Goal: Task Accomplishment & Management: Manage account settings

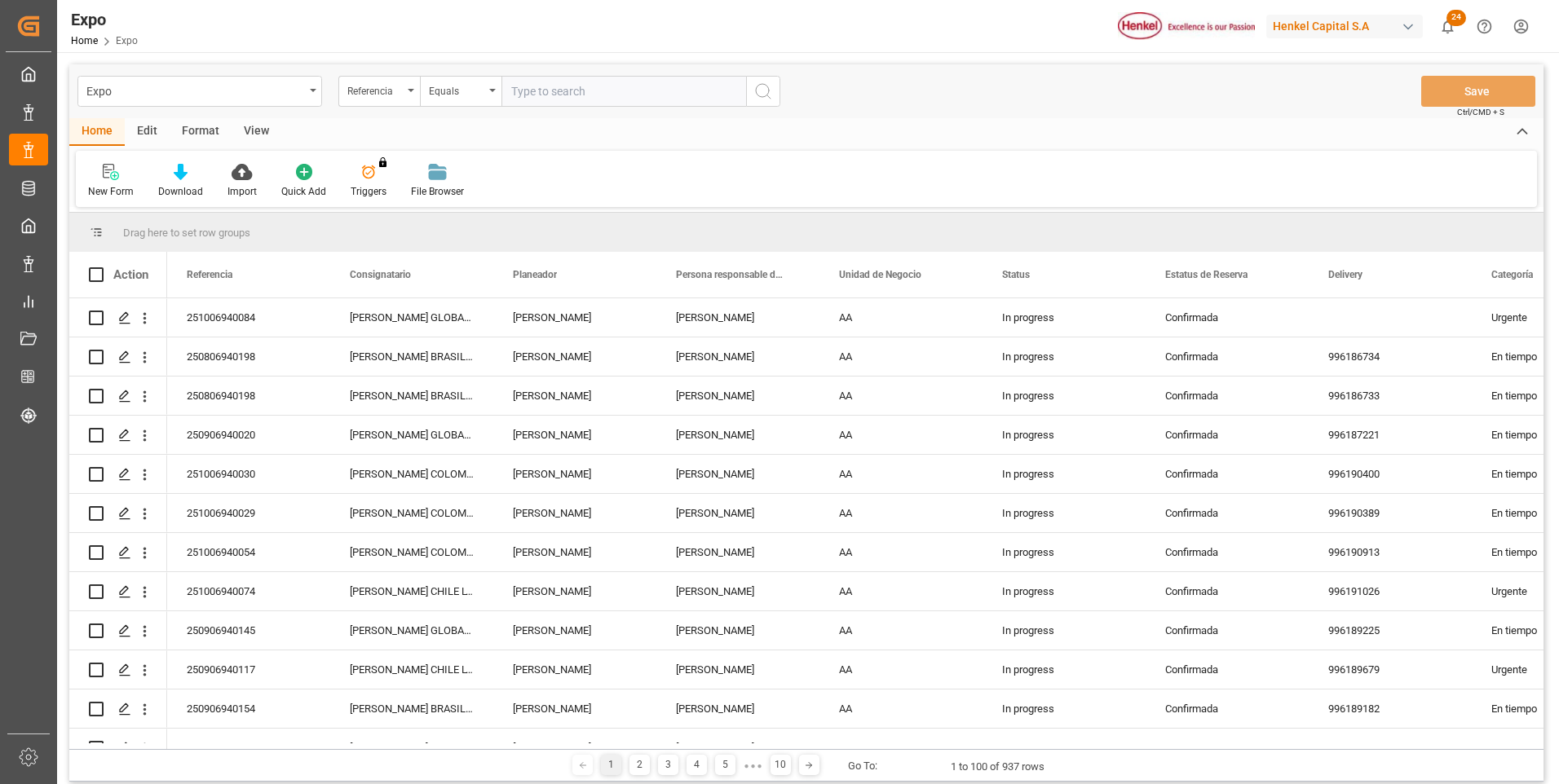
click at [617, 100] on input "text" at bounding box center [623, 91] width 244 height 31
paste input "250806940233"
type input "250806940233"
click at [760, 89] on icon "search button" at bounding box center [763, 91] width 20 height 20
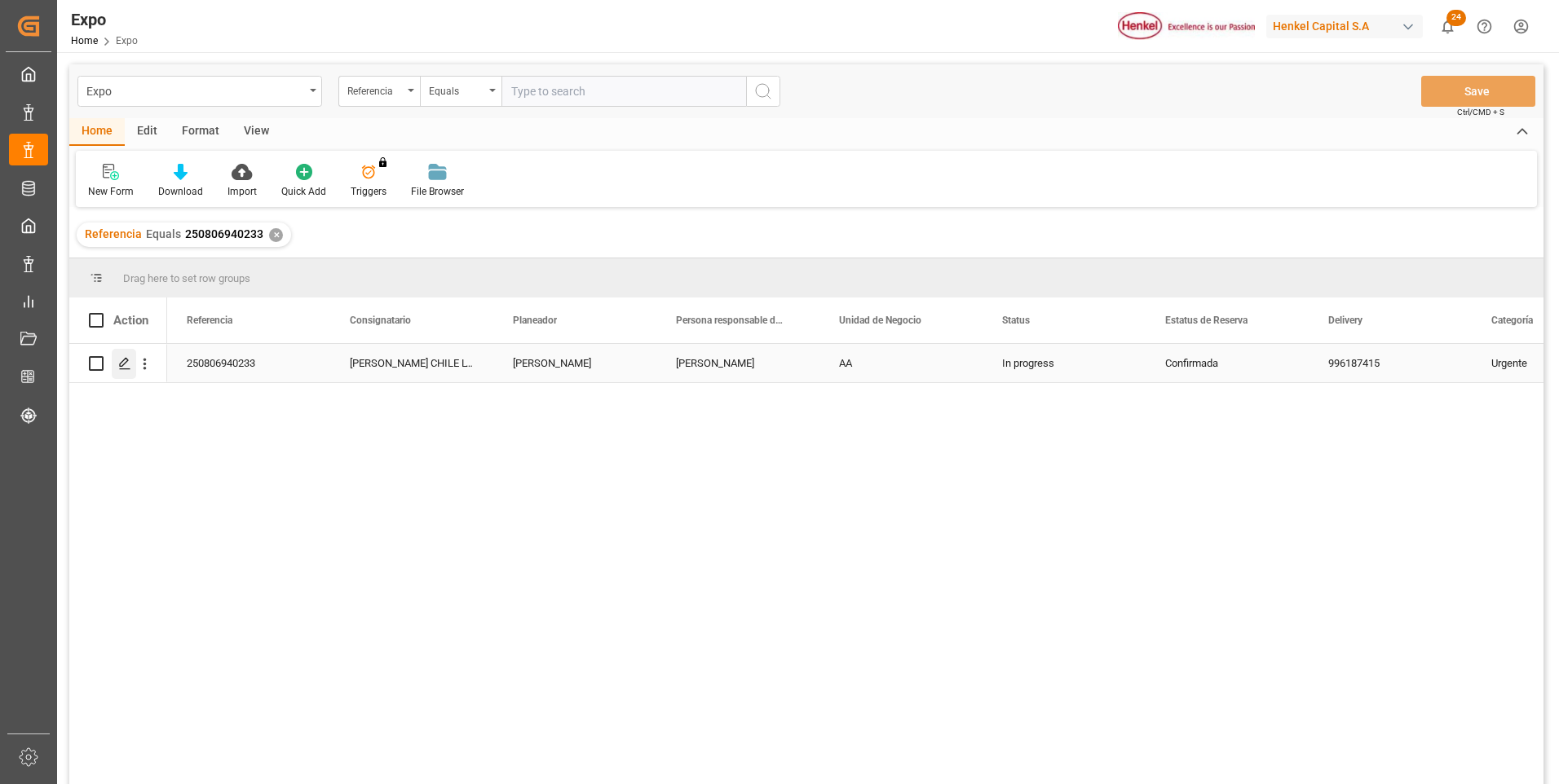
click at [117, 366] on div "Press SPACE to select this row." at bounding box center [124, 364] width 25 height 30
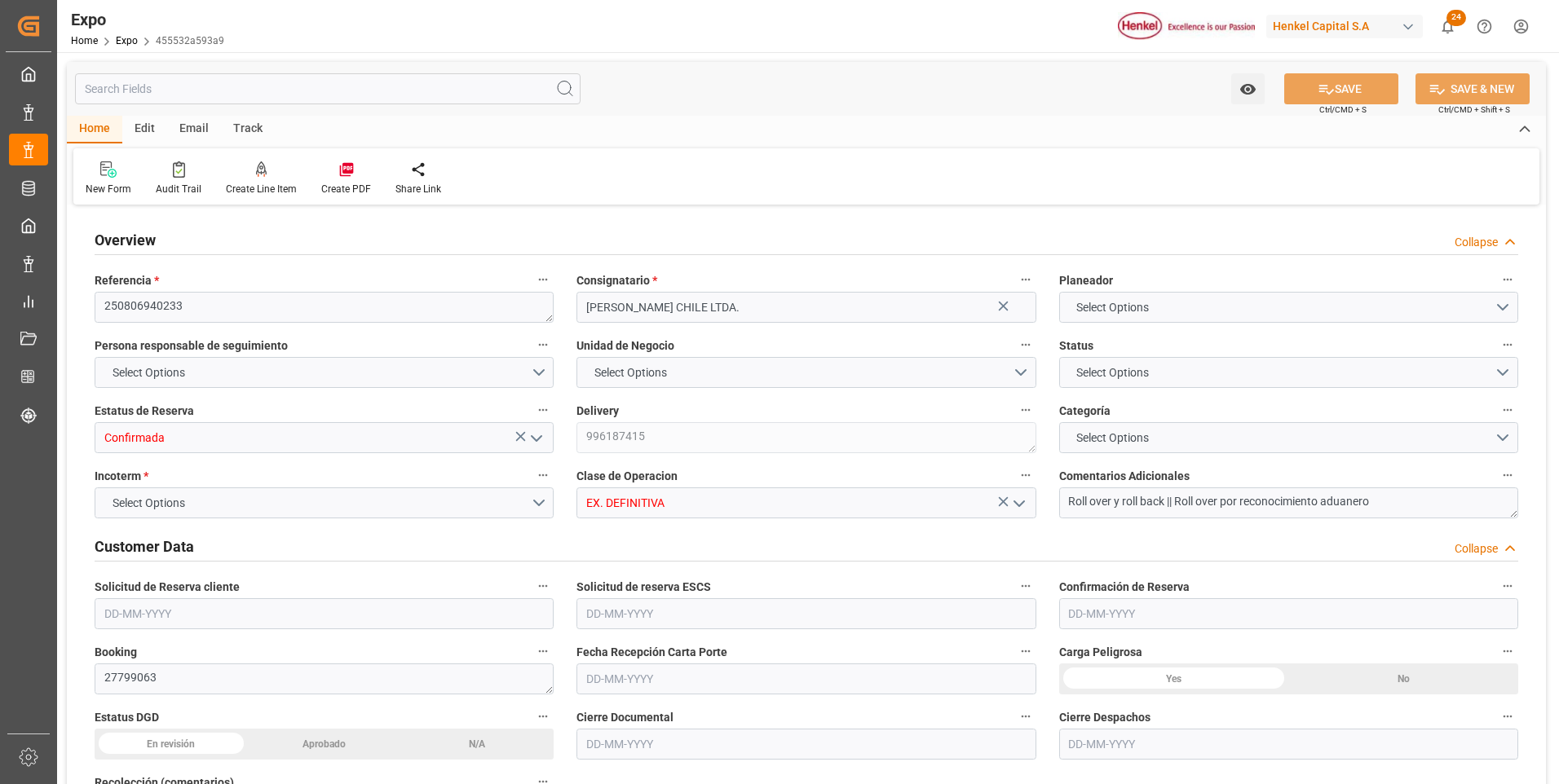
type input "3018.4"
type input "5594.085"
type input "11"
type input "9946714"
type input "9461427"
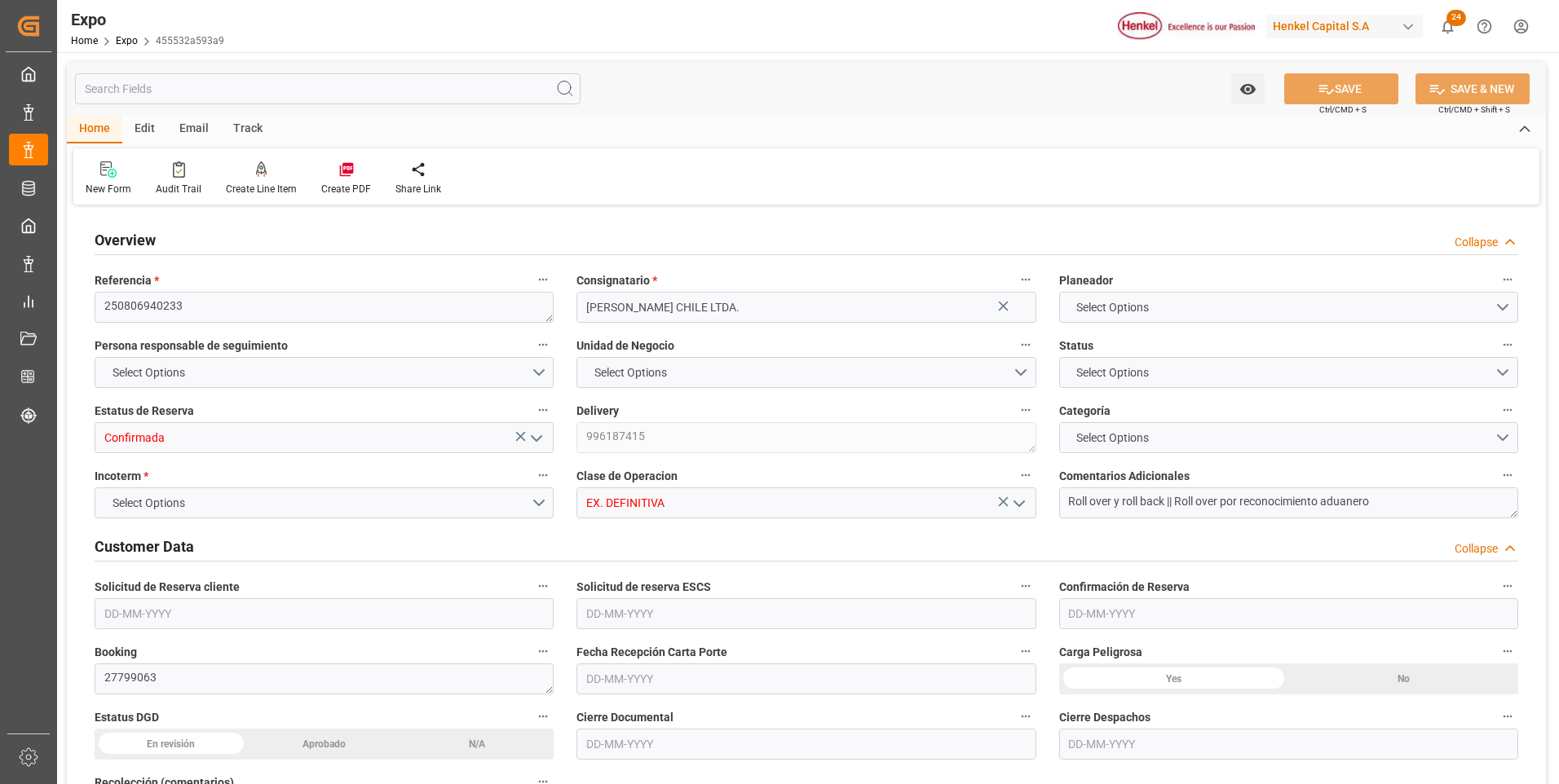
type input "9946714"
type input "MXZLO"
type input "CLSAI"
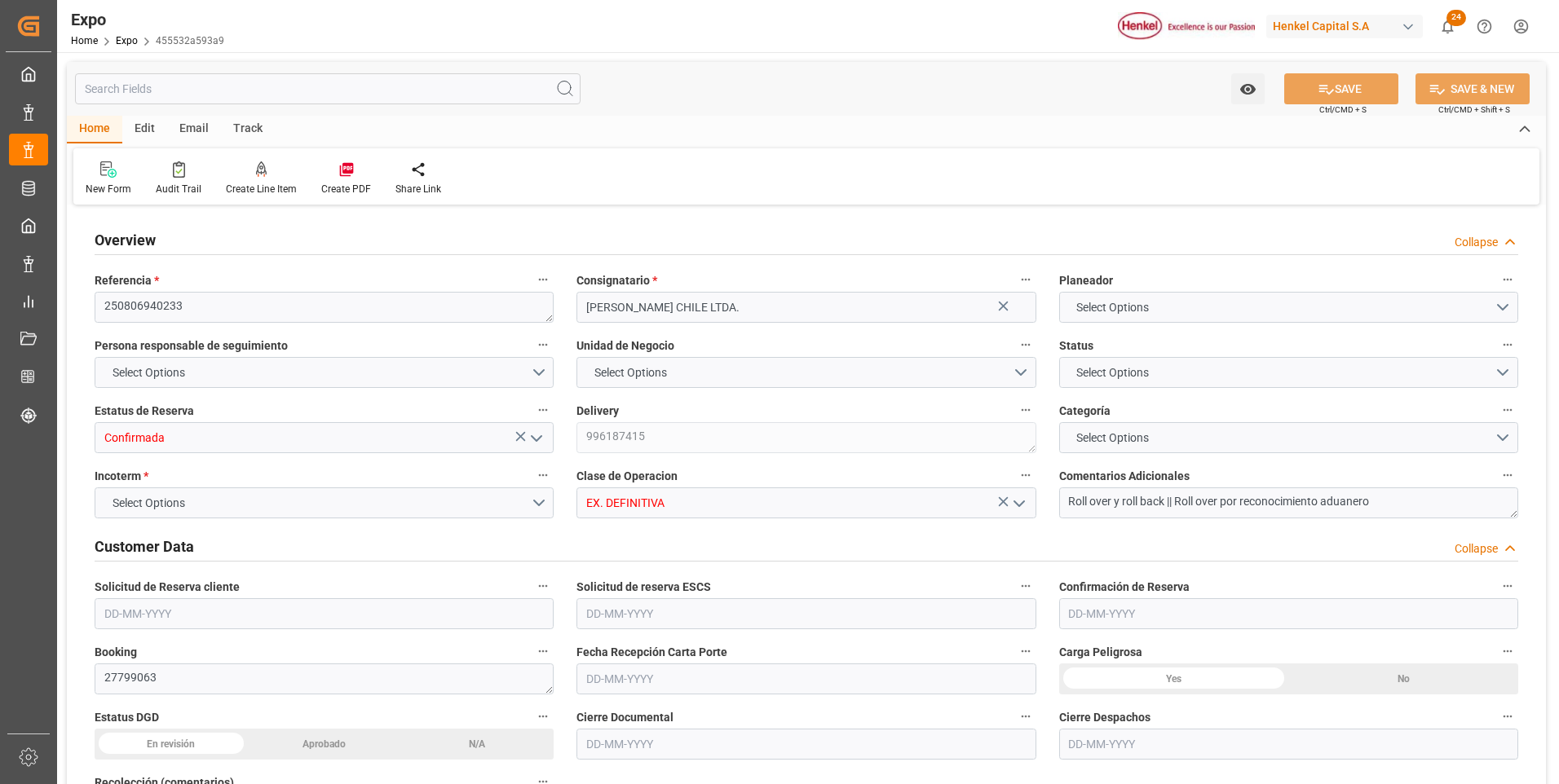
type input "9946714"
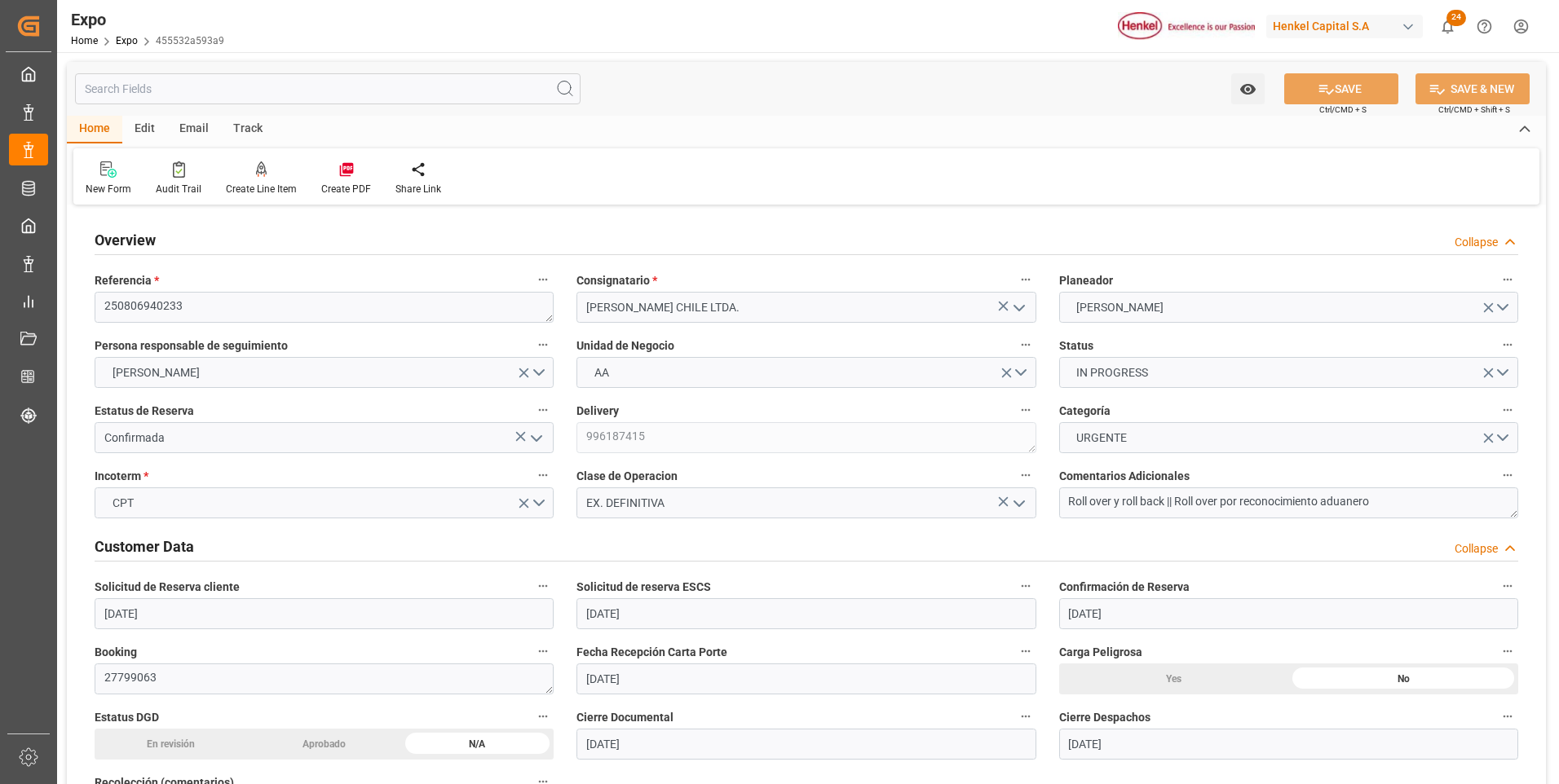
type input "[DATE]"
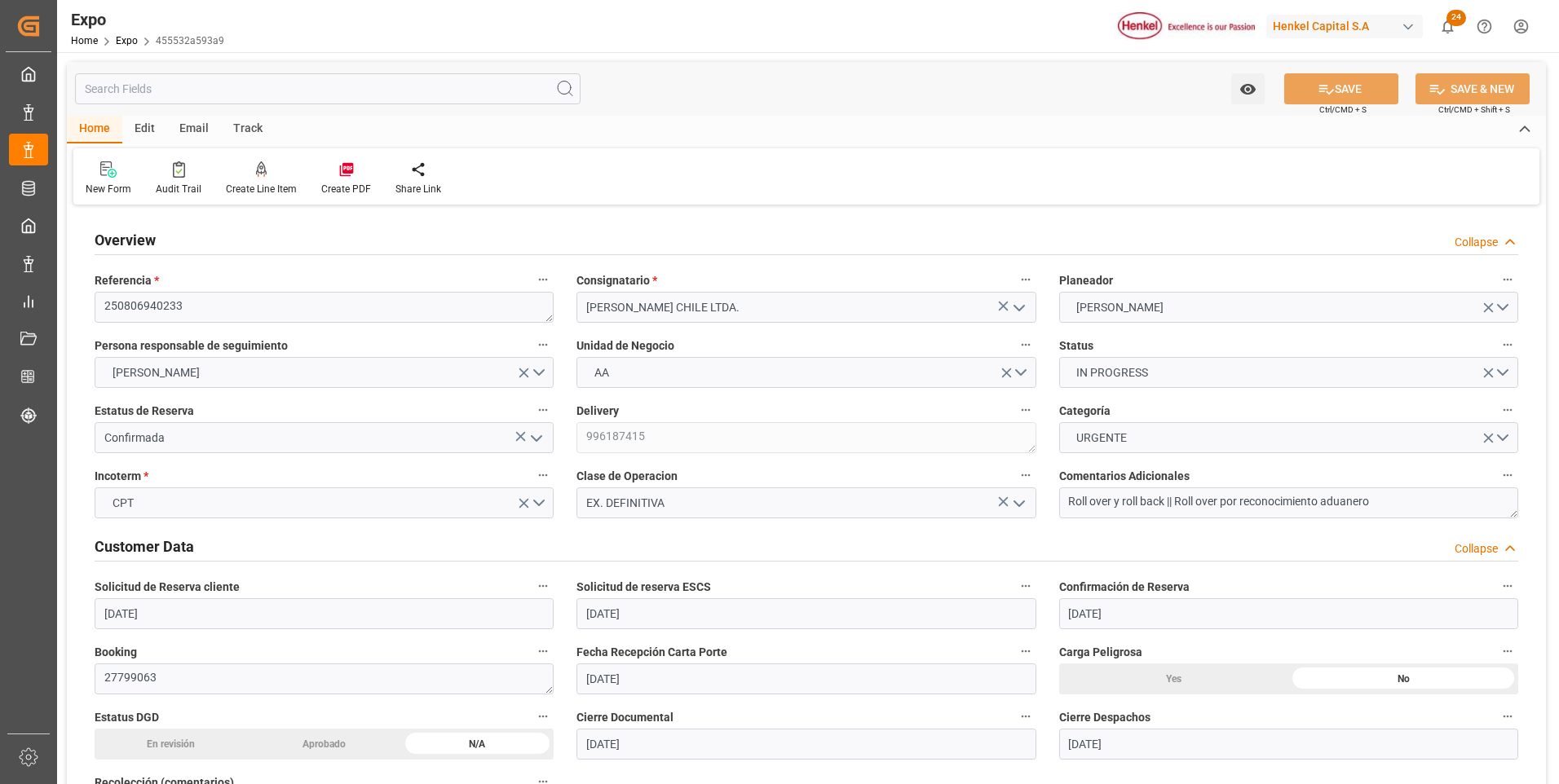
type input "[DATE]"
type input "[DATE] 00:00"
type input "[DATE]"
type input "[DATE] 02:30"
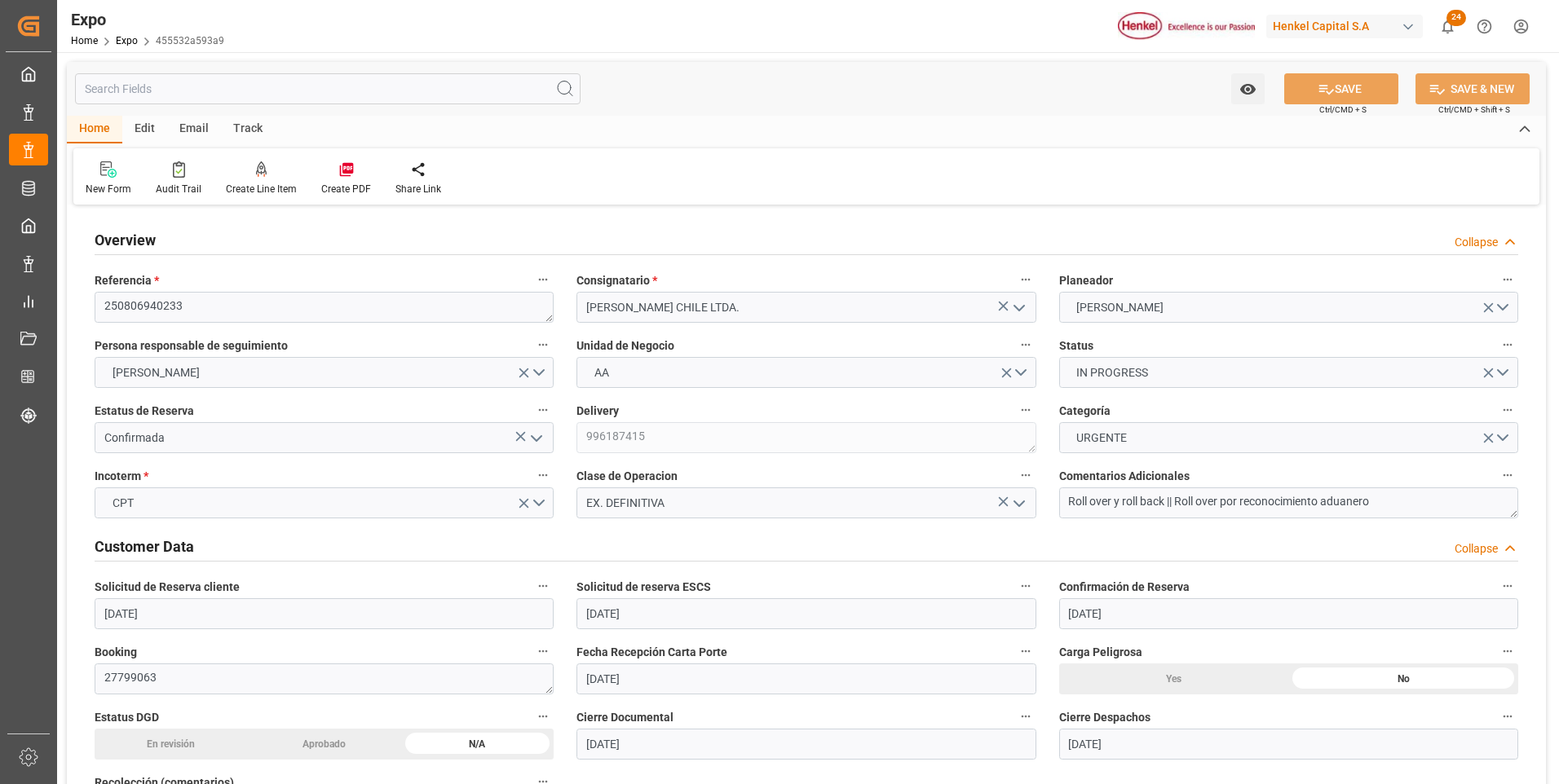
type input "[DATE]"
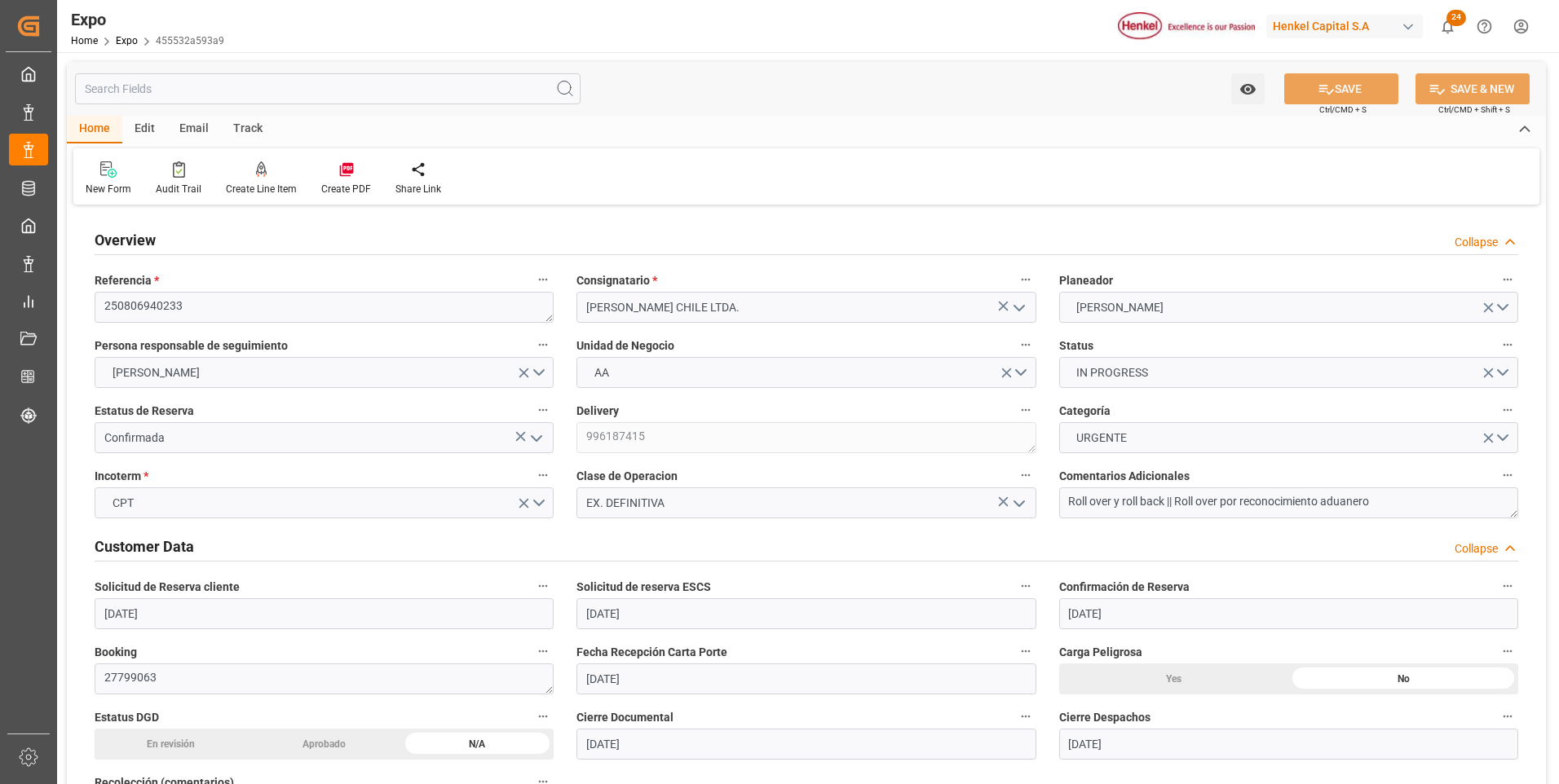
type input "[DATE]"
type input "[DATE] 14:00"
type input "[DATE] 00:00"
type input "[DATE] 22:36"
type input "[DATE] 09:00"
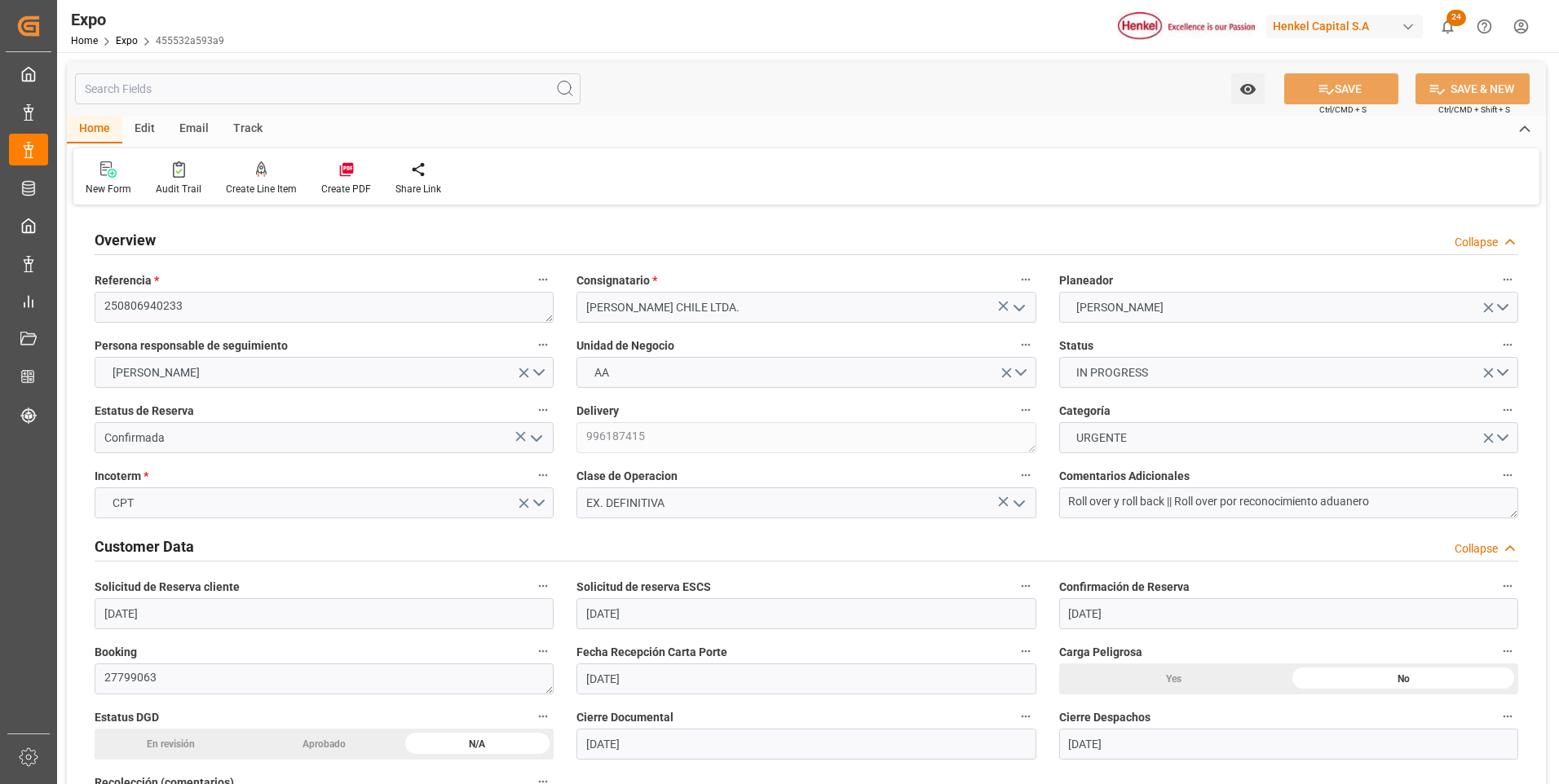
type input "[DATE] 00:00"
type input "[DATE] 18:57"
type input "[DATE] 11:52"
type input "[DATE] 19:28"
type input "[DATE] 15:00"
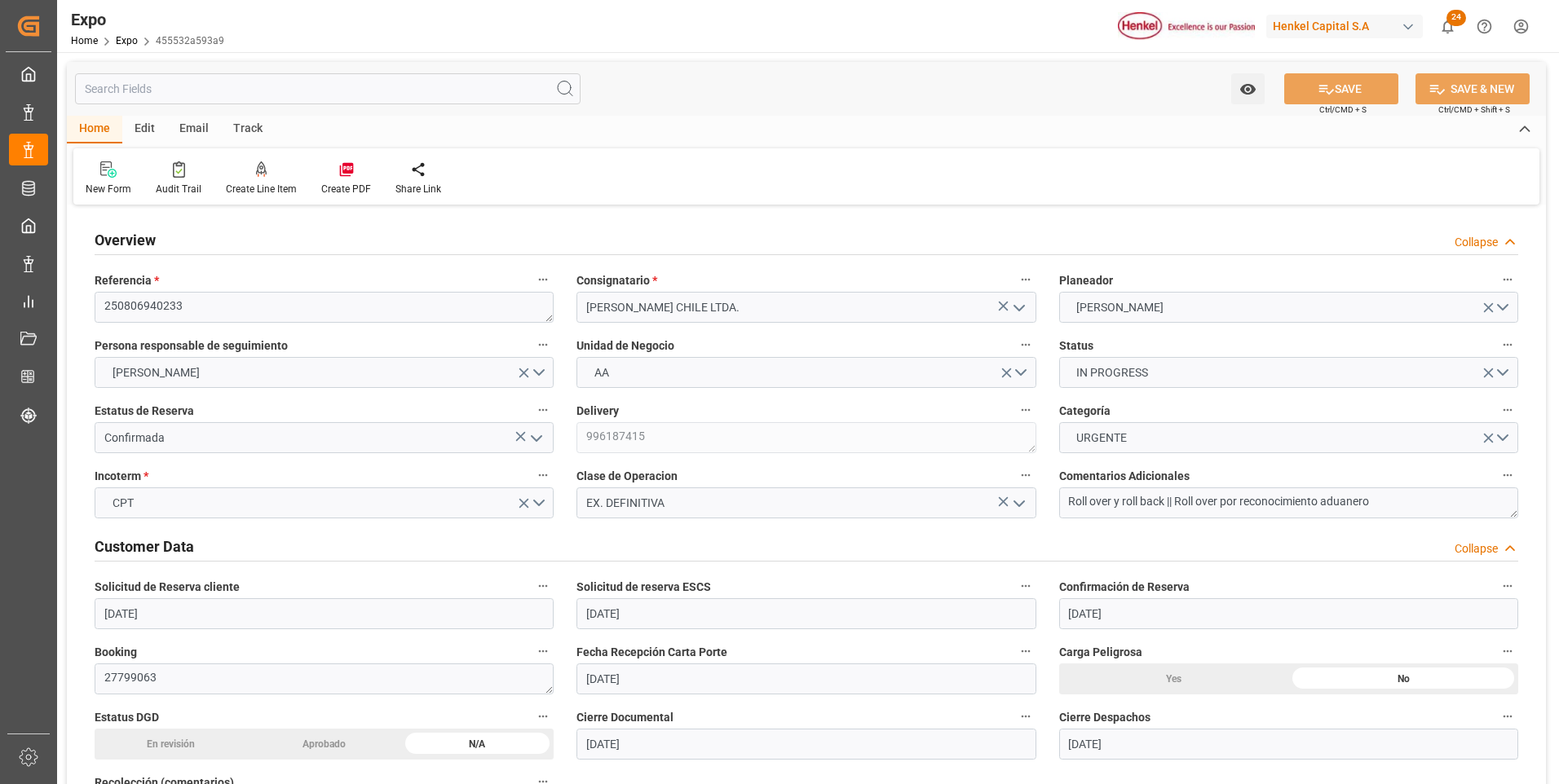
type input "[DATE] 23:23"
type input "[DATE] 09:00"
type input "[DATE] 08:34"
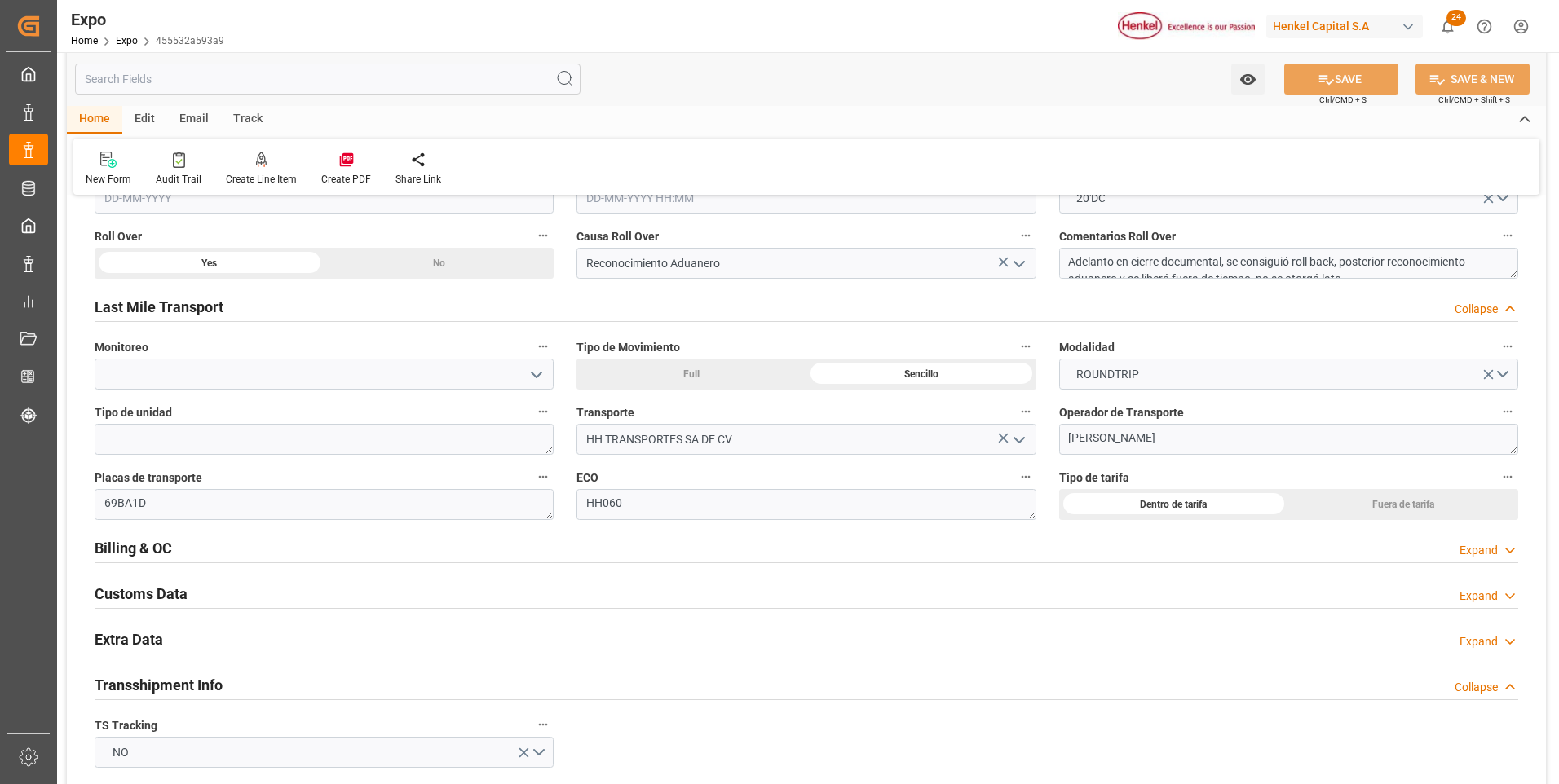
scroll to position [2526, 0]
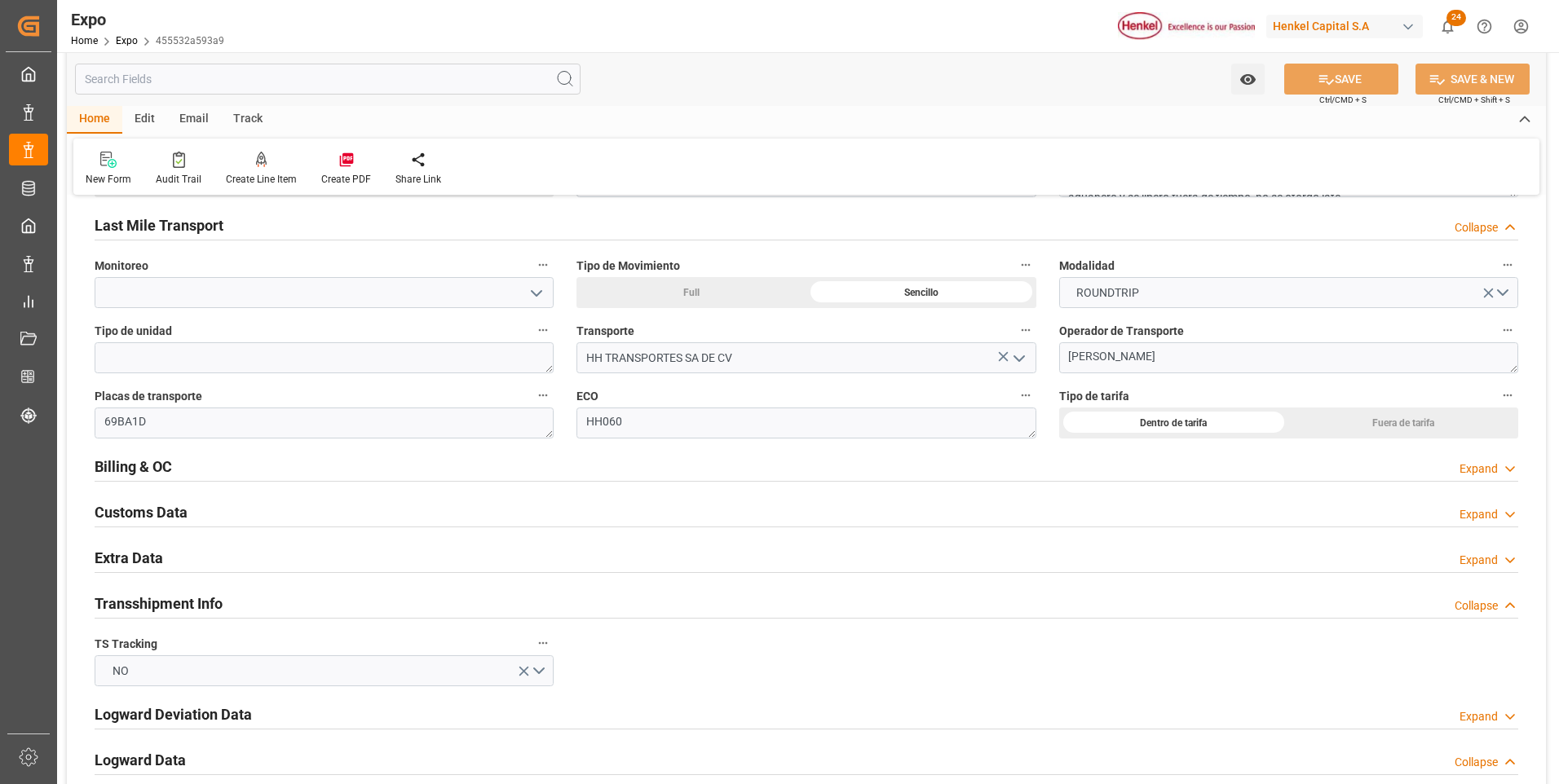
click at [1504, 466] on icon at bounding box center [1510, 468] width 17 height 17
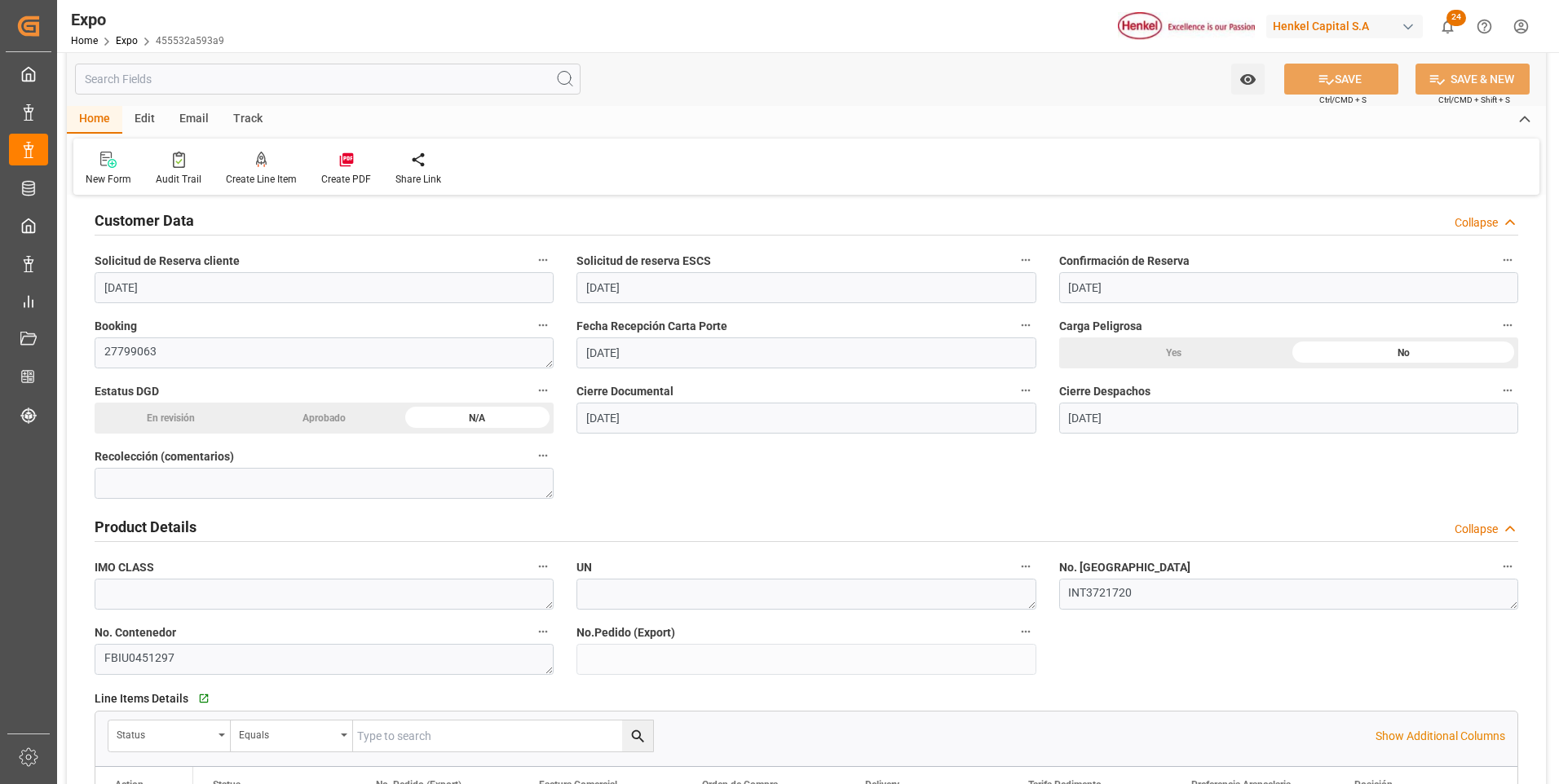
scroll to position [0, 0]
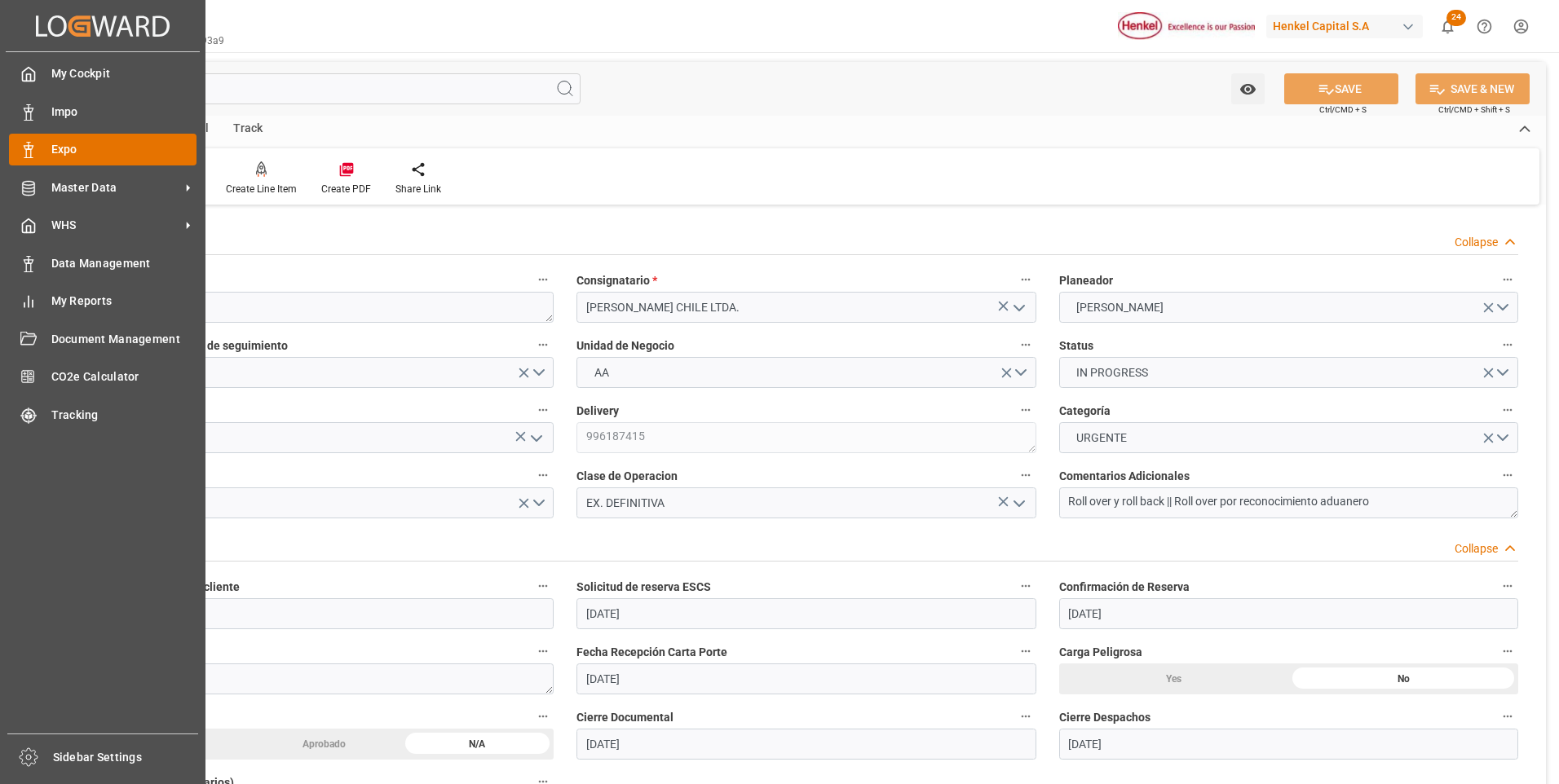
click at [45, 155] on div "Expo Expo" at bounding box center [102, 149] width 187 height 31
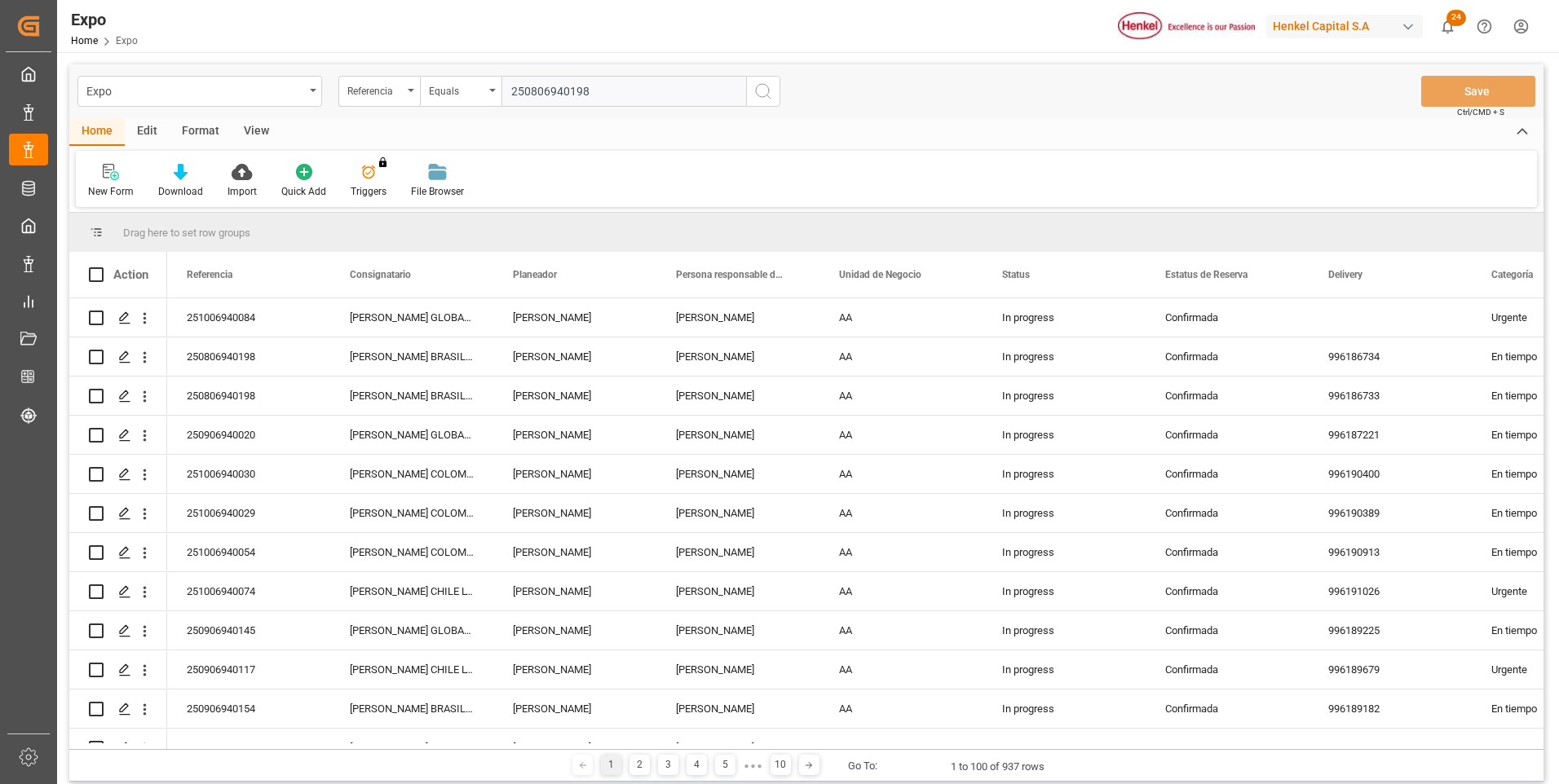
type input "250806940198"
click at [753, 99] on icon "search button" at bounding box center [763, 91] width 20 height 20
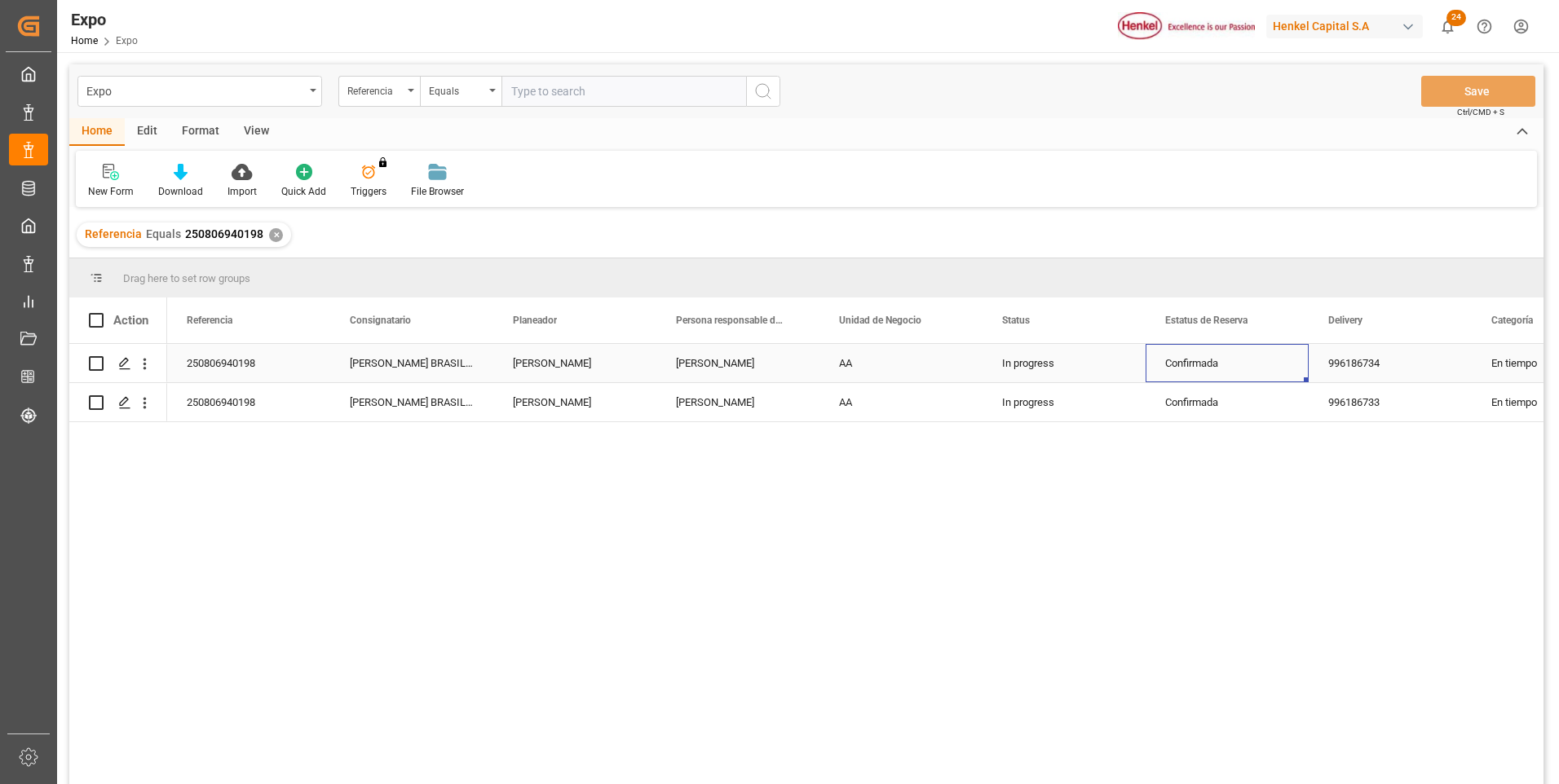
click at [1183, 358] on div "Confirmada" at bounding box center [1227, 364] width 124 height 37
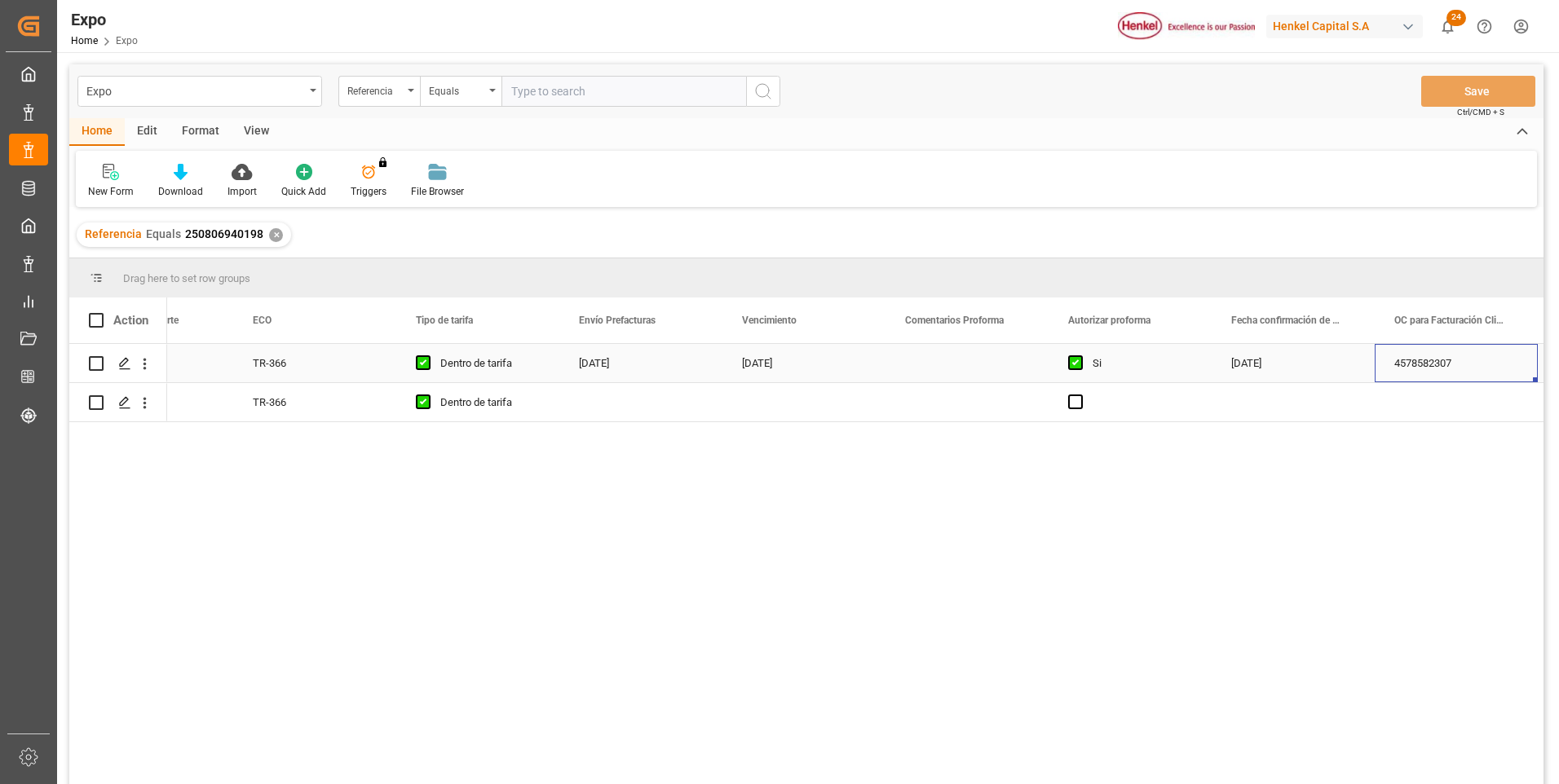
scroll to position [0, 15915]
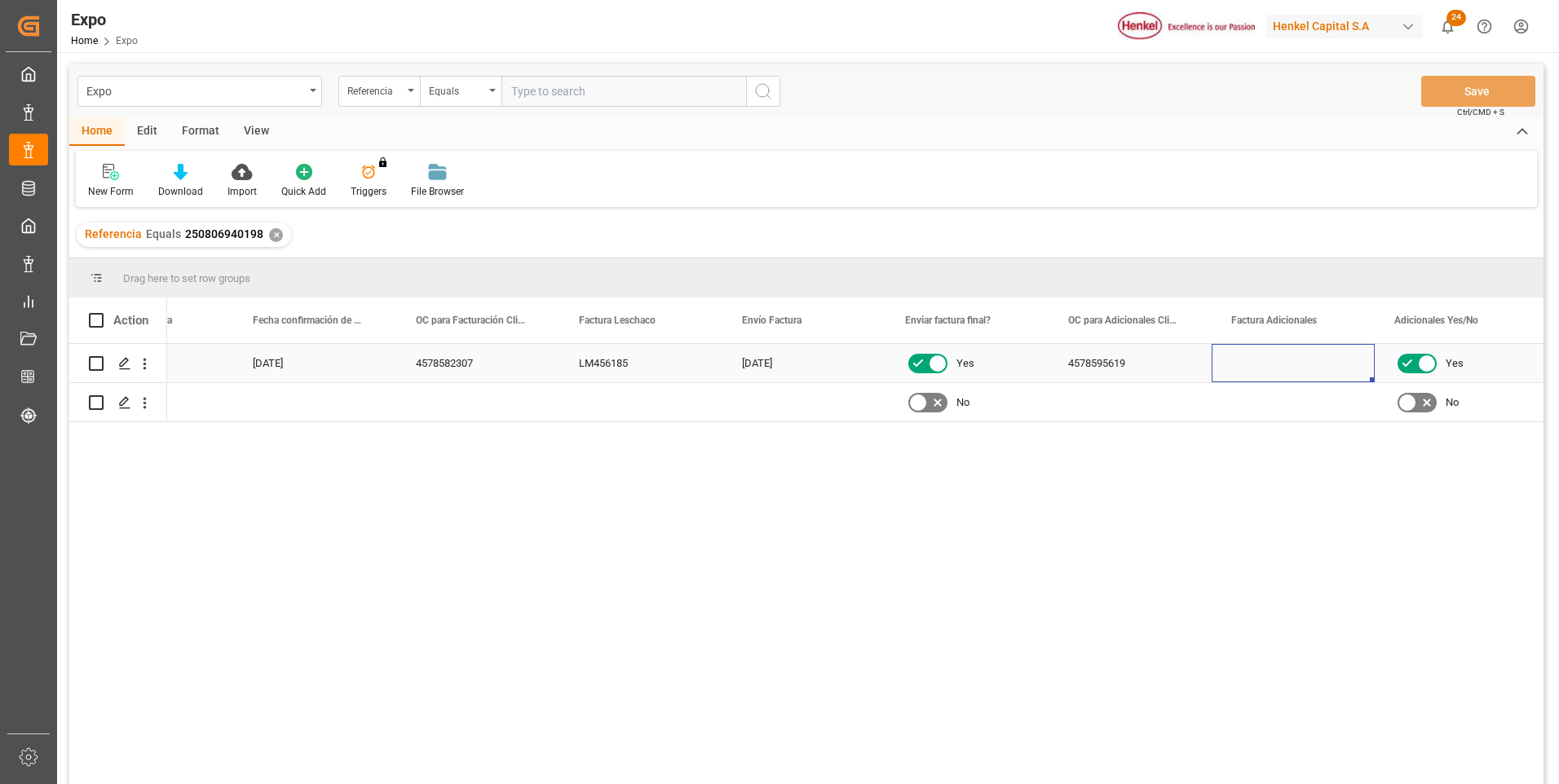
click at [1259, 361] on div "Press SPACE to select this row." at bounding box center [1293, 363] width 163 height 38
click at [1263, 367] on div "Press SPACE to select this row." at bounding box center [1293, 363] width 163 height 38
click at [1484, 86] on button "Save" at bounding box center [1478, 91] width 114 height 31
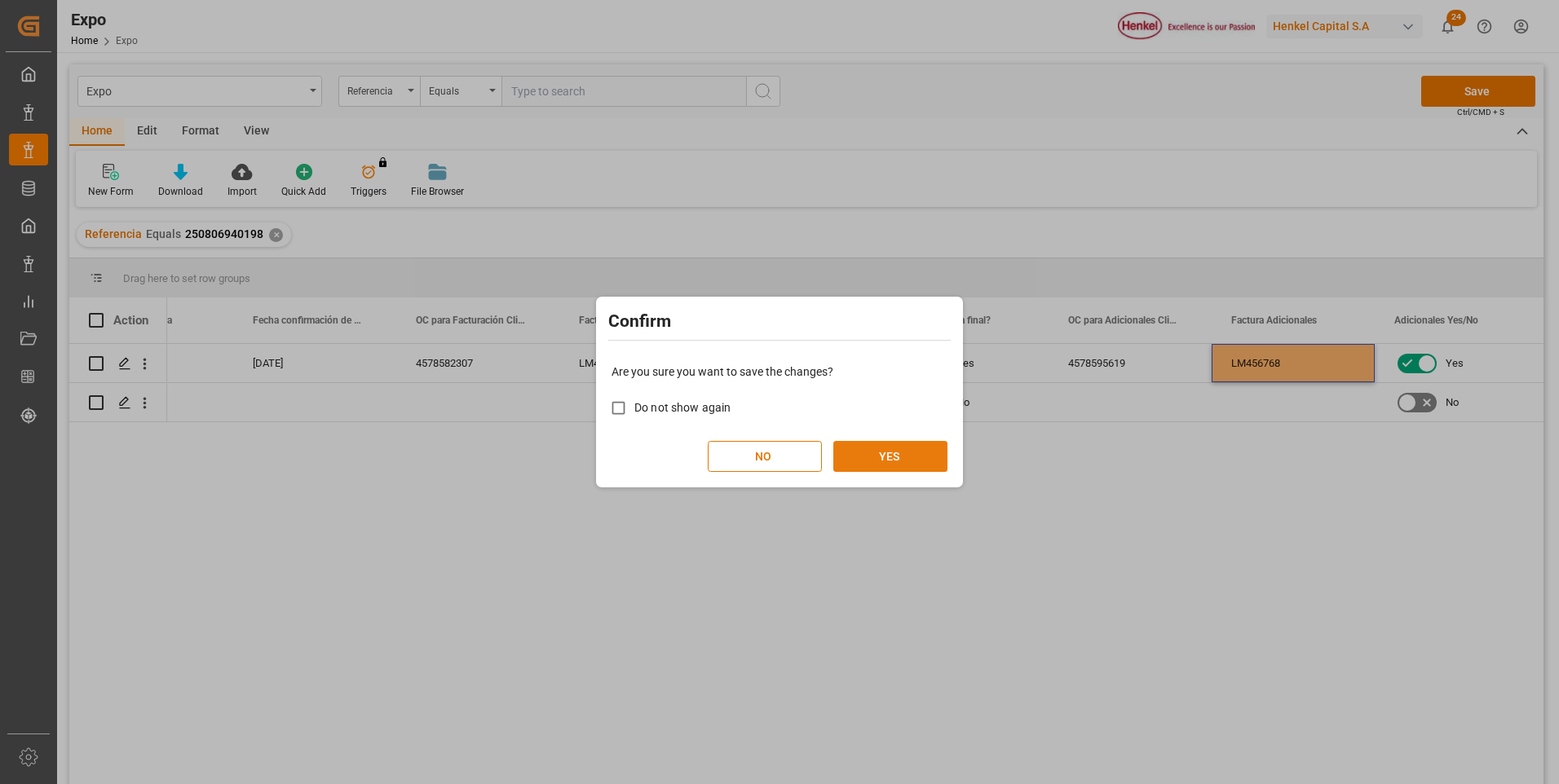
click at [909, 455] on button "YES" at bounding box center [890, 457] width 114 height 31
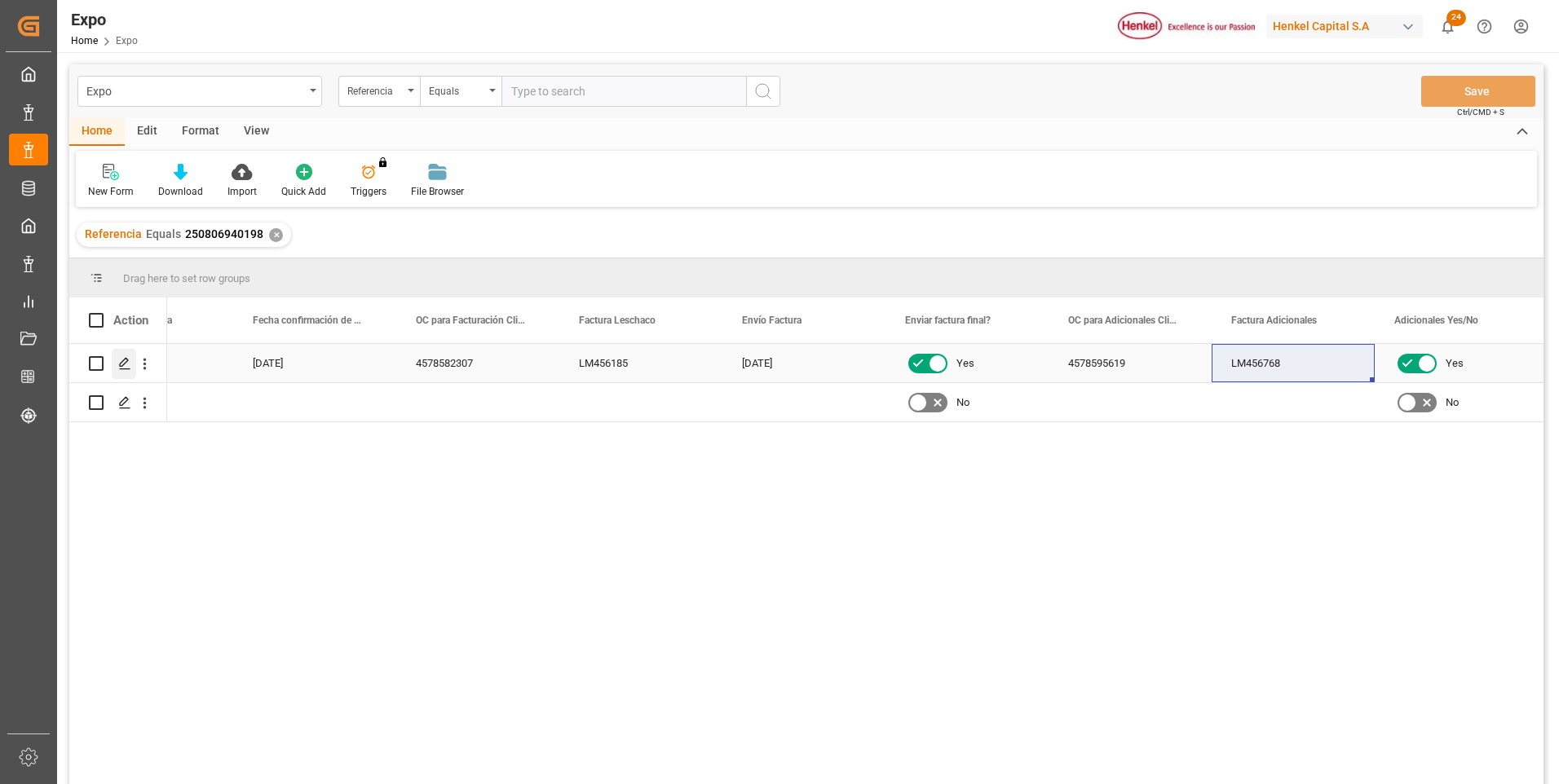
click at [124, 355] on div "Press SPACE to select this row." at bounding box center [124, 364] width 25 height 30
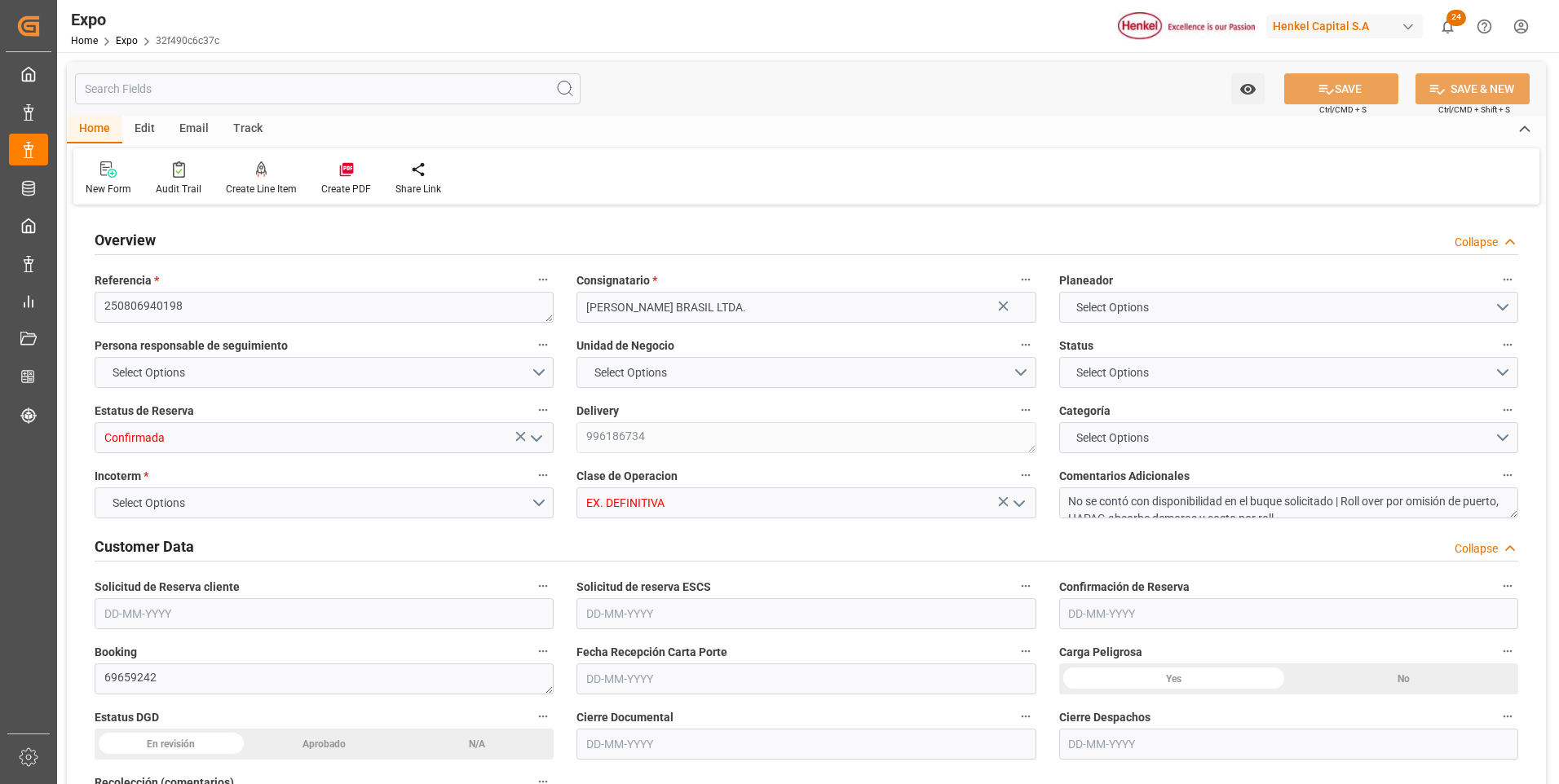
type input "11025"
type input "11603.289"
type input "18"
type input "9349540"
type input "9267649"
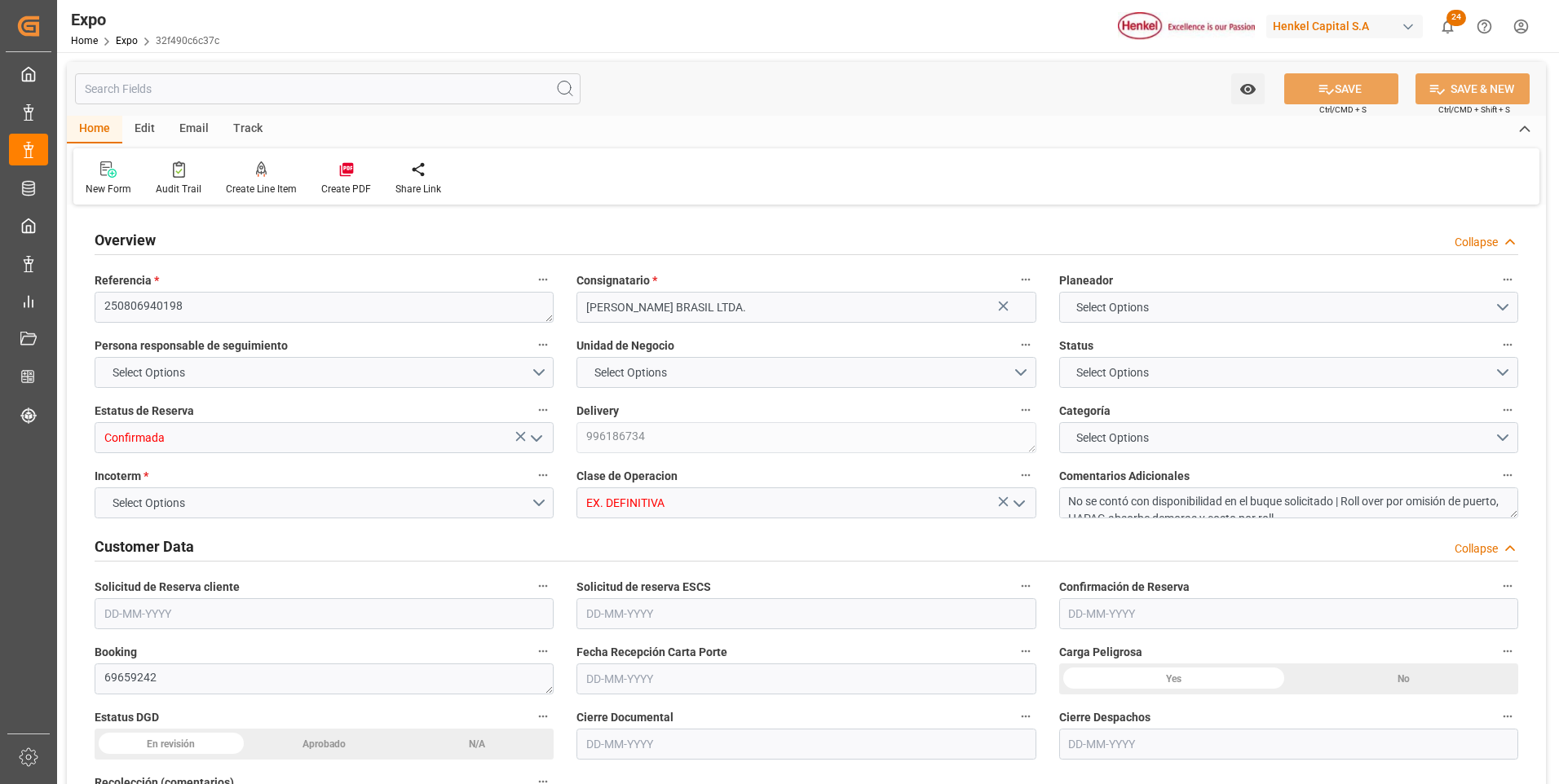
type input "9349540"
type input "MXATM"
type input "BRSSZ"
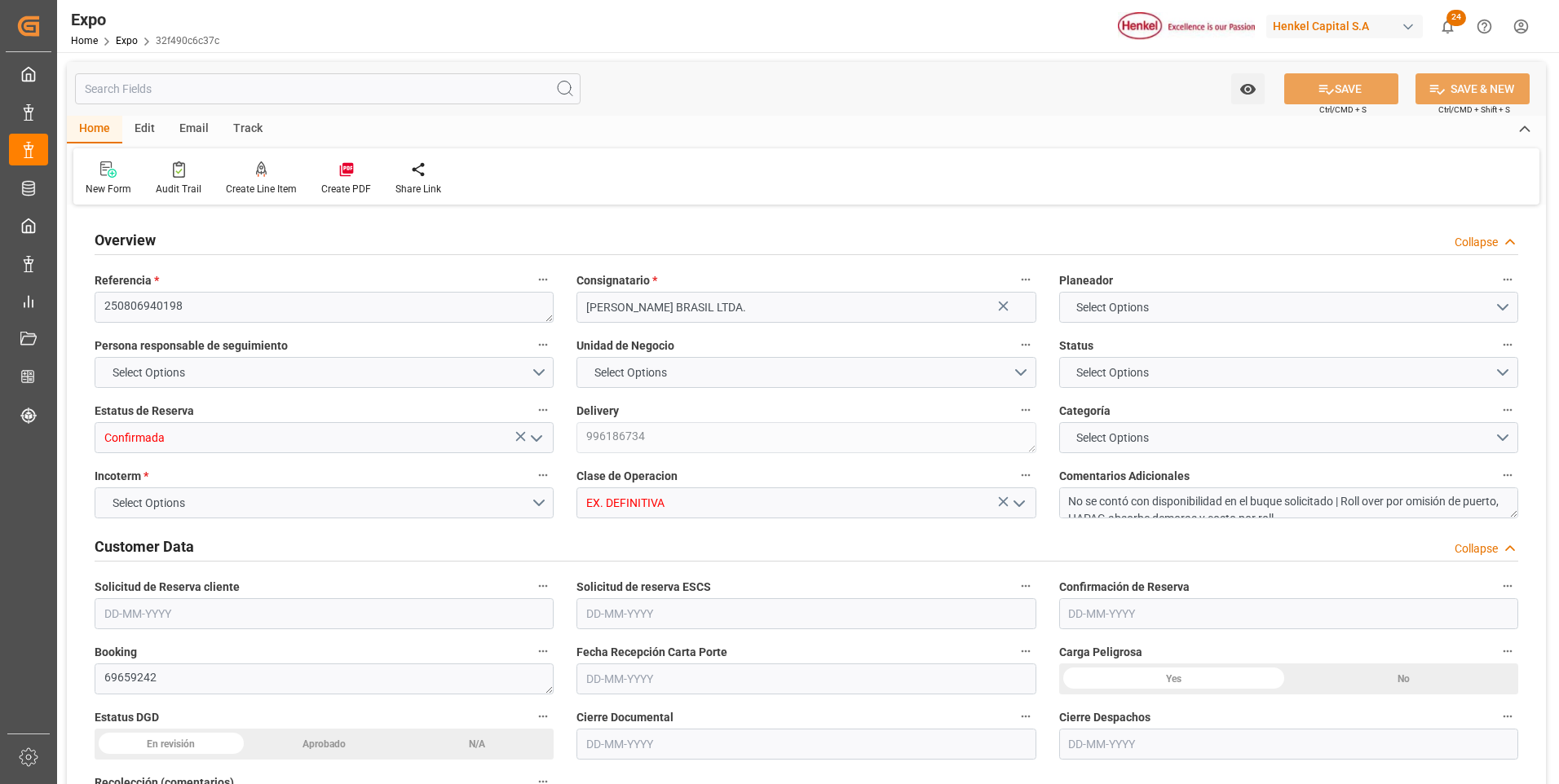
type input "9349540"
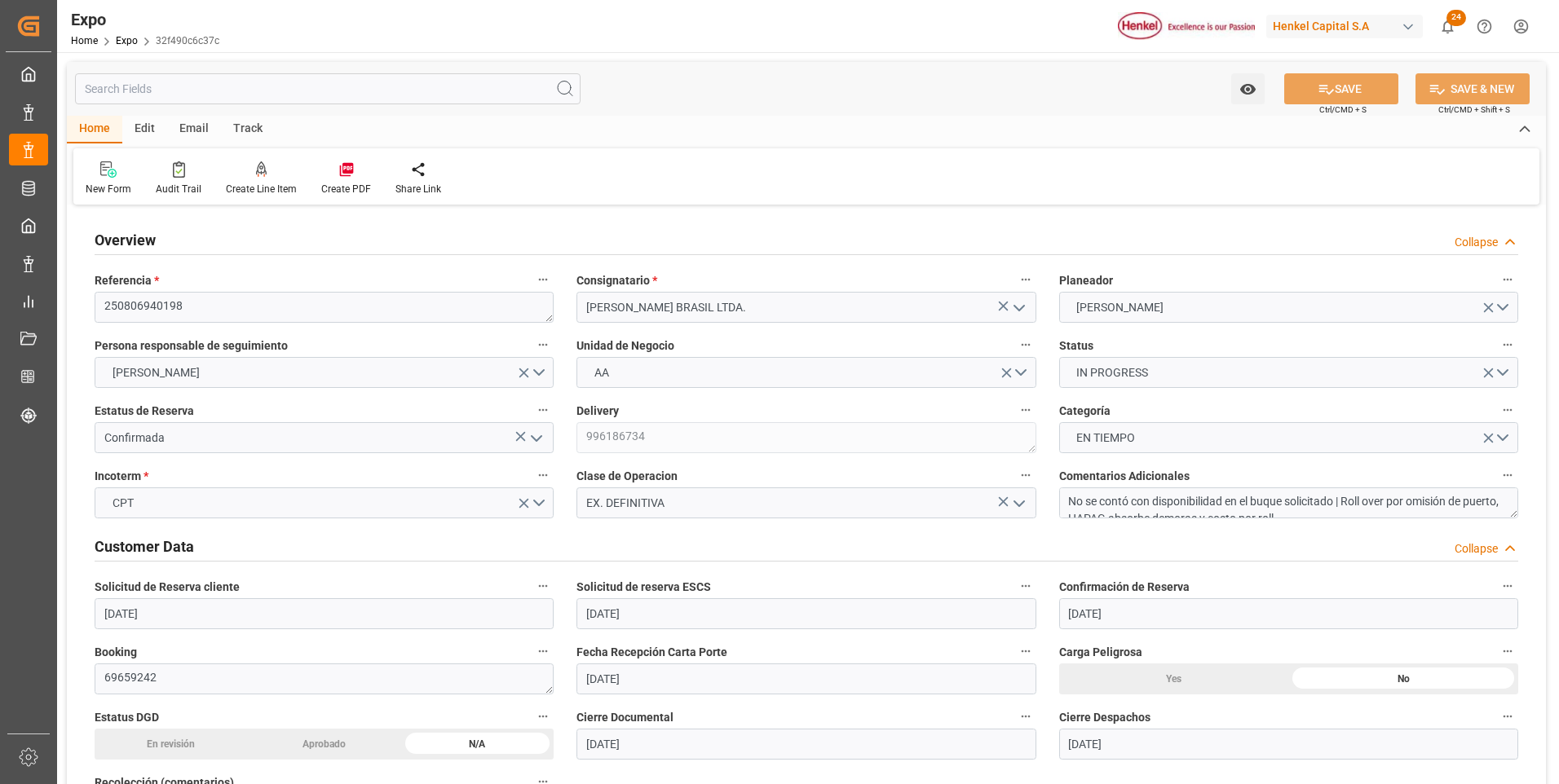
type input "[DATE]"
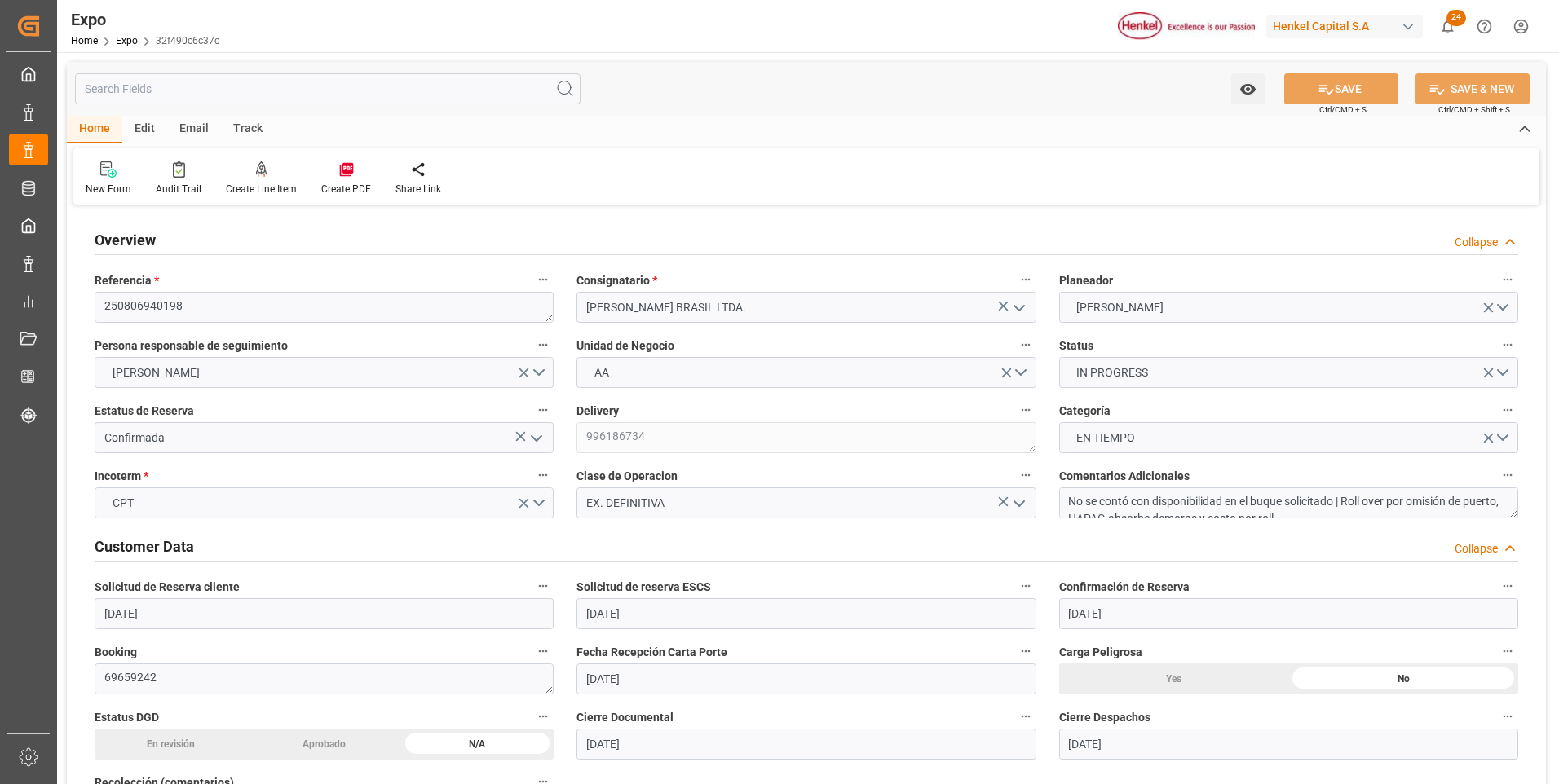
type input "[DATE]"
type input "[DATE] 08:00"
type input "[DATE]"
type input "[DATE] 13:26"
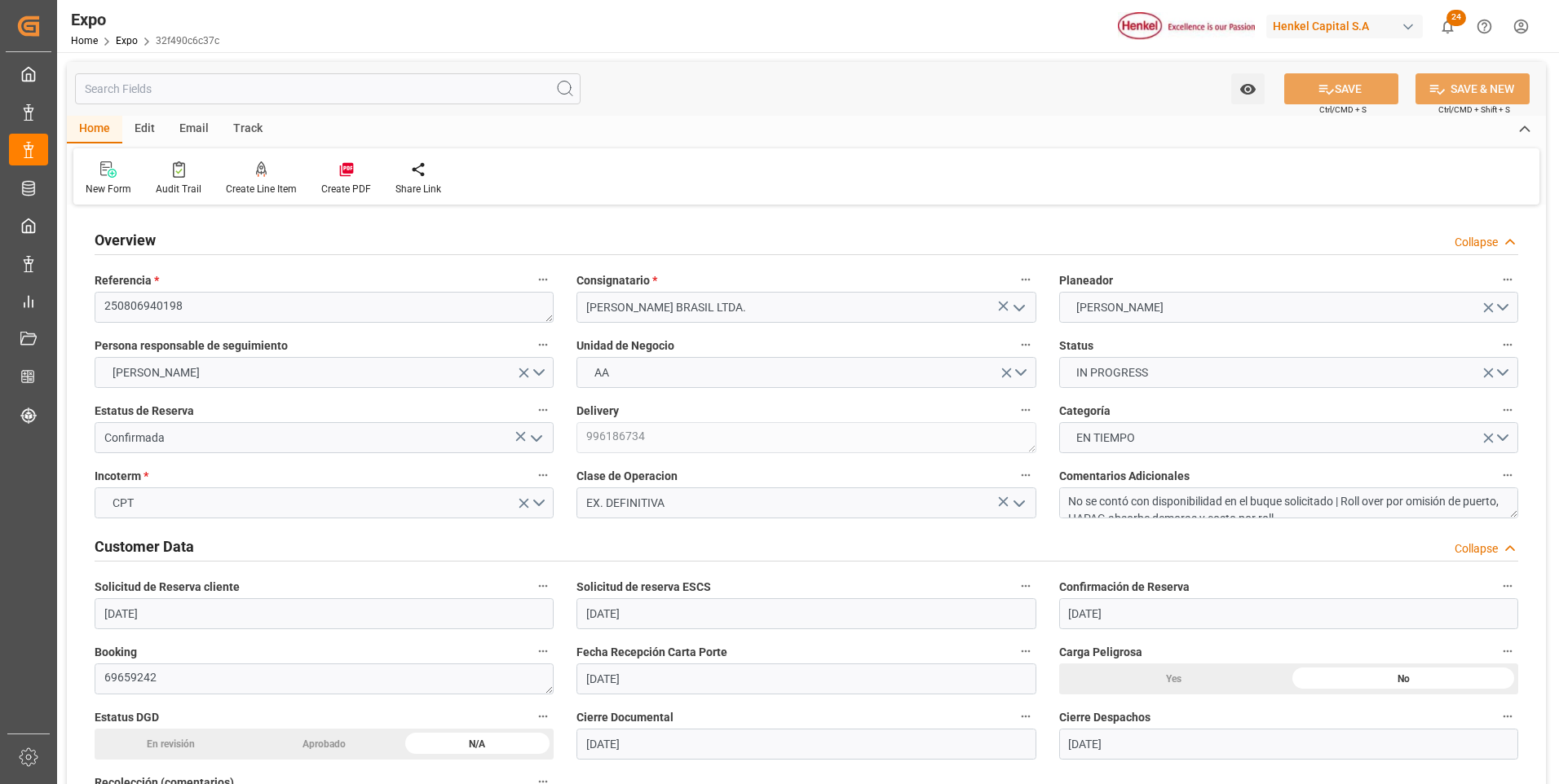
type input "[DATE]"
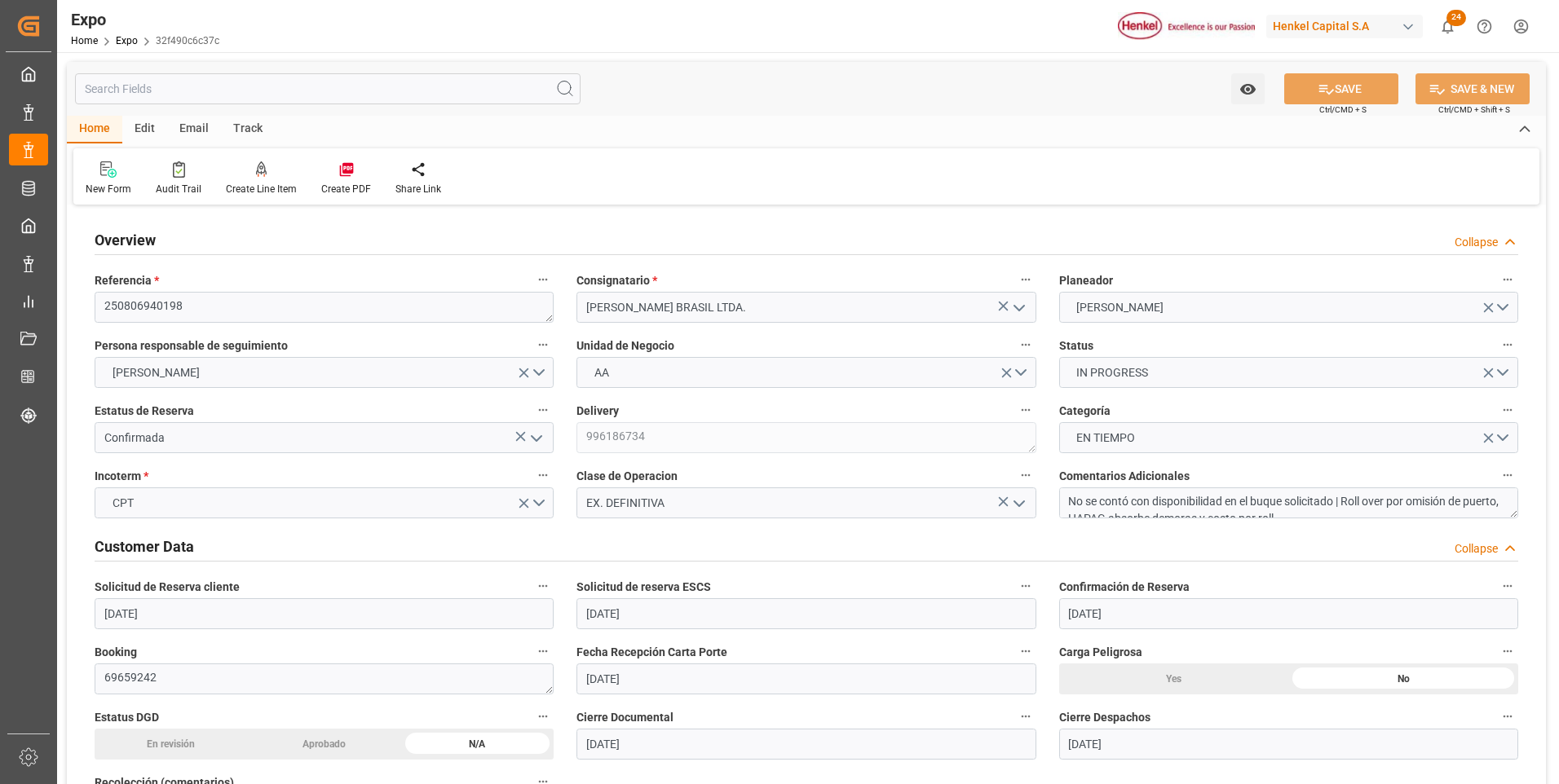
type input "[DATE] 10:00"
type input "[DATE] 00:00"
type input "[DATE] 11:18"
type input "[DATE] 19:00"
type input "[DATE] 00:00"
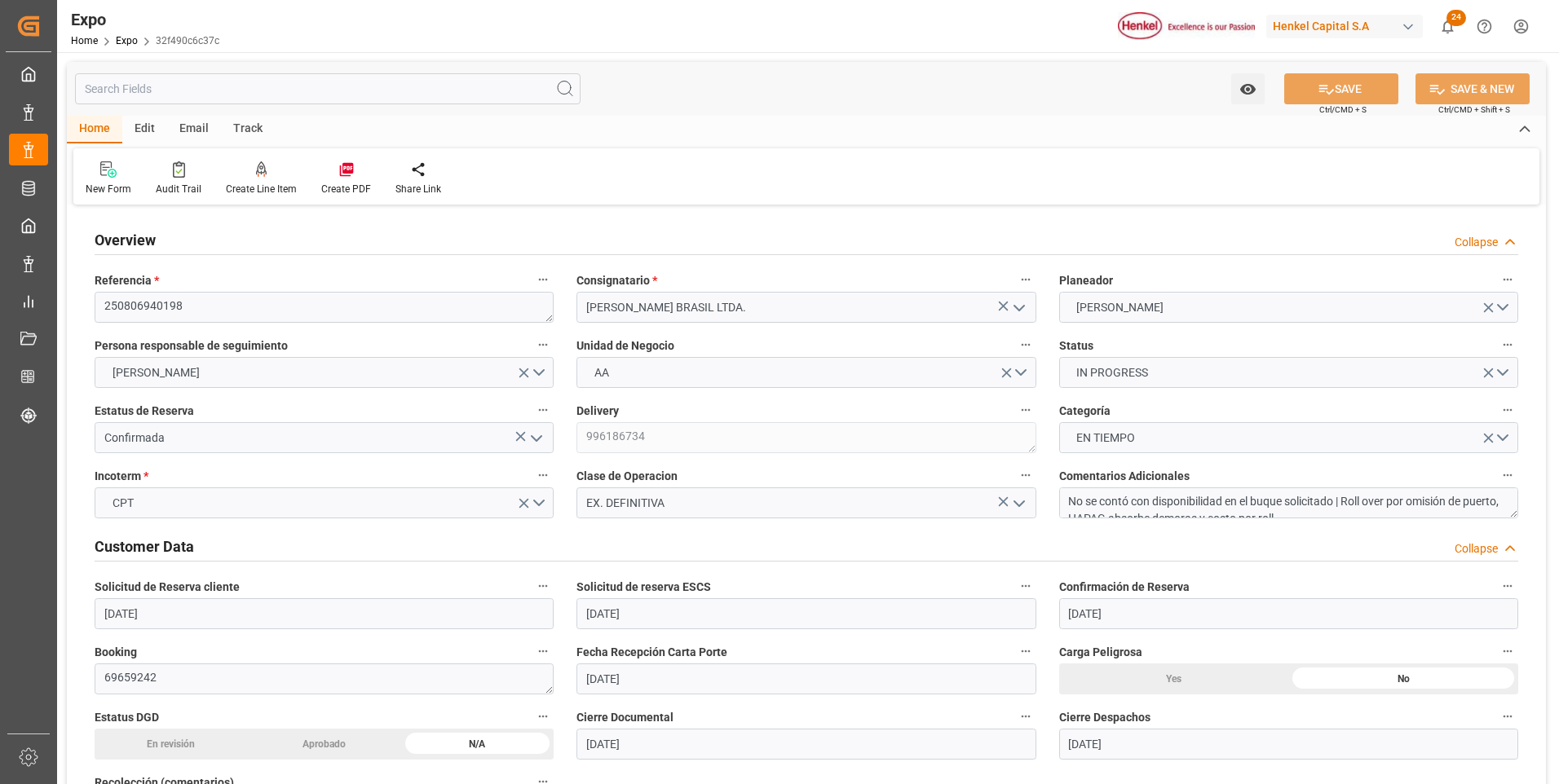
type input "[DATE] 03:02"
type input "[DATE] 08:27"
type input "[DATE] 10:36"
type input "[DATE] 11:00"
type input "[DATE] 11:41"
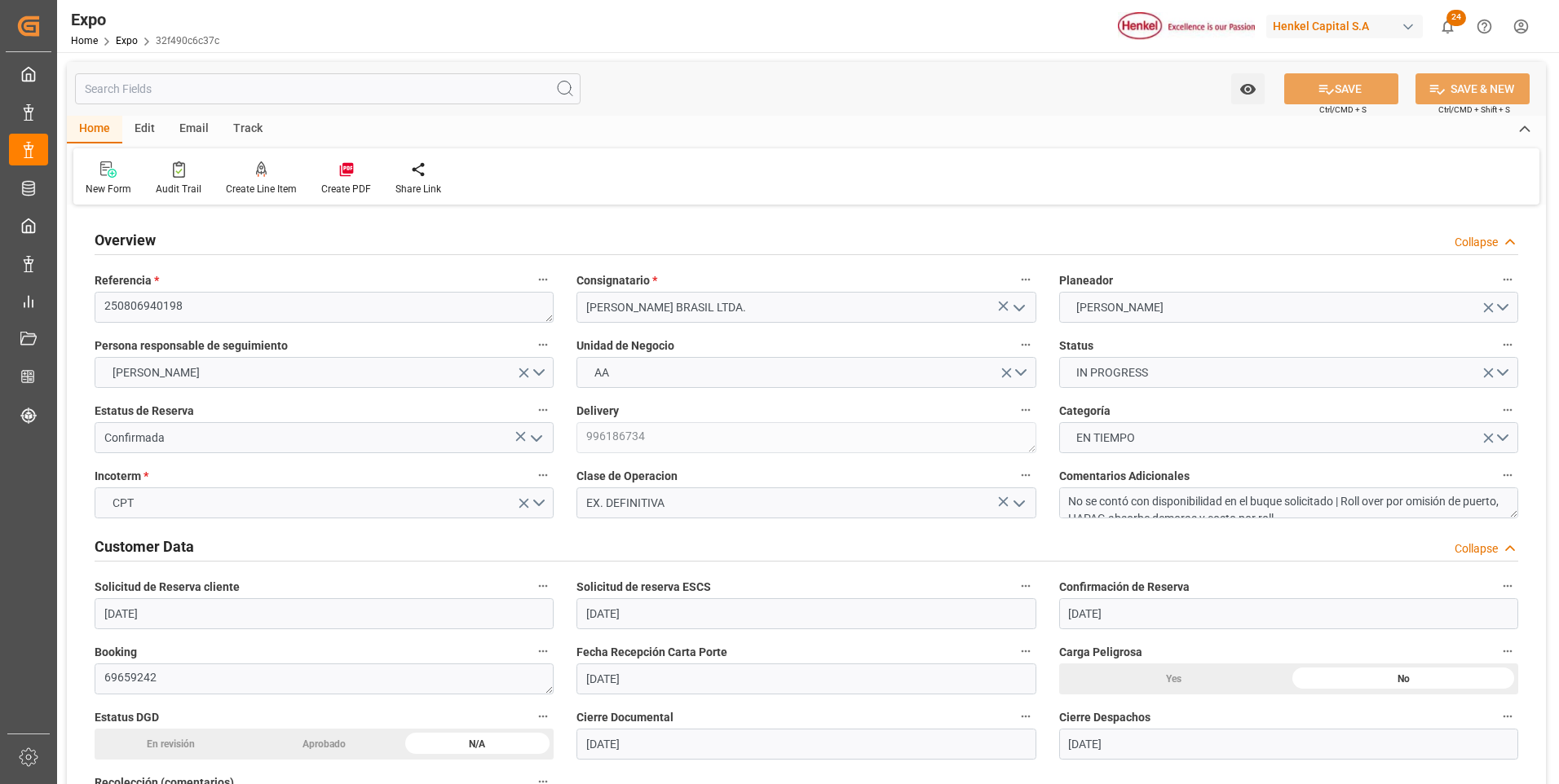
type input "[DATE] 19:00"
type input "[DATE] 09:00"
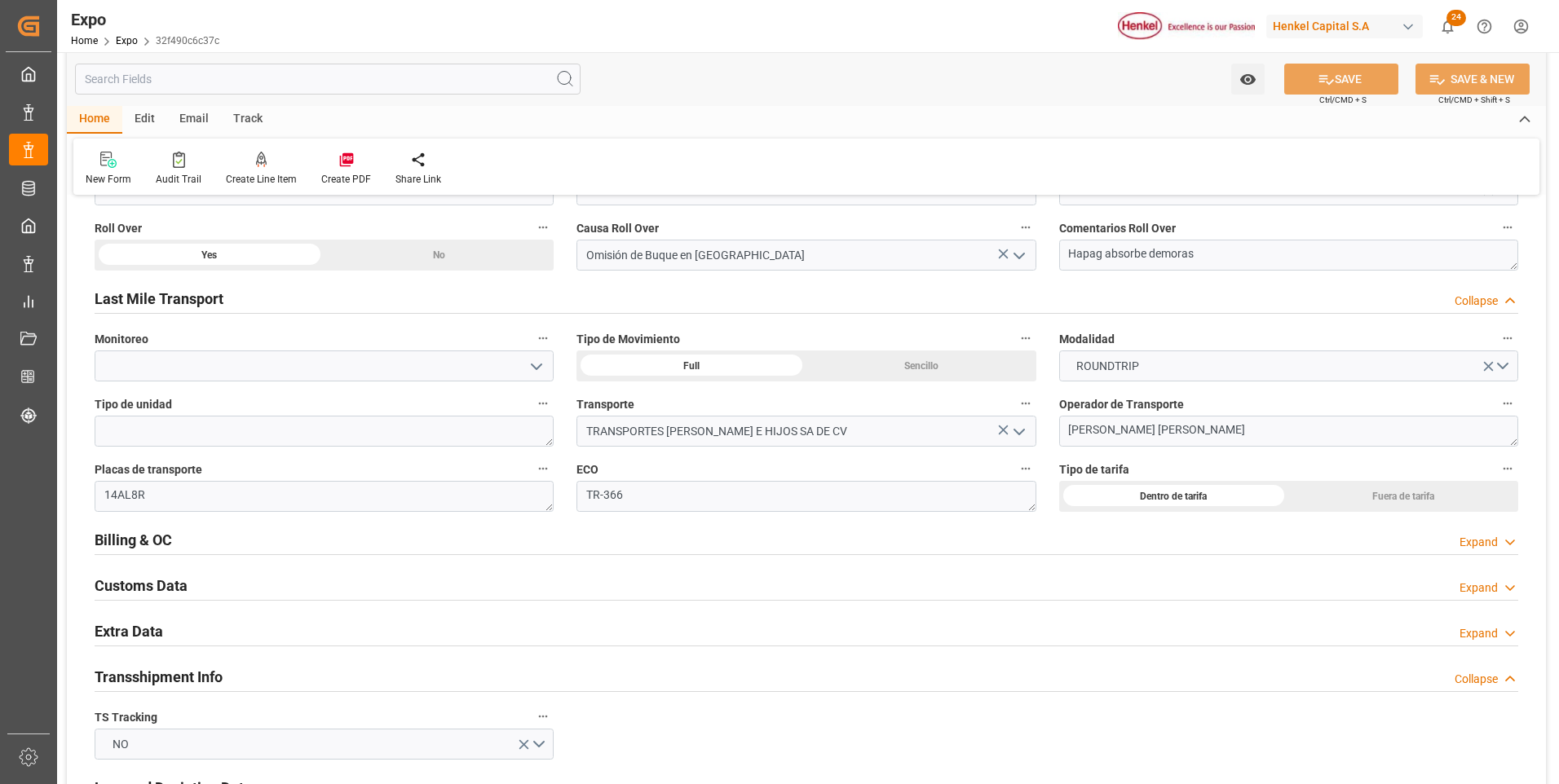
scroll to position [2608, 0]
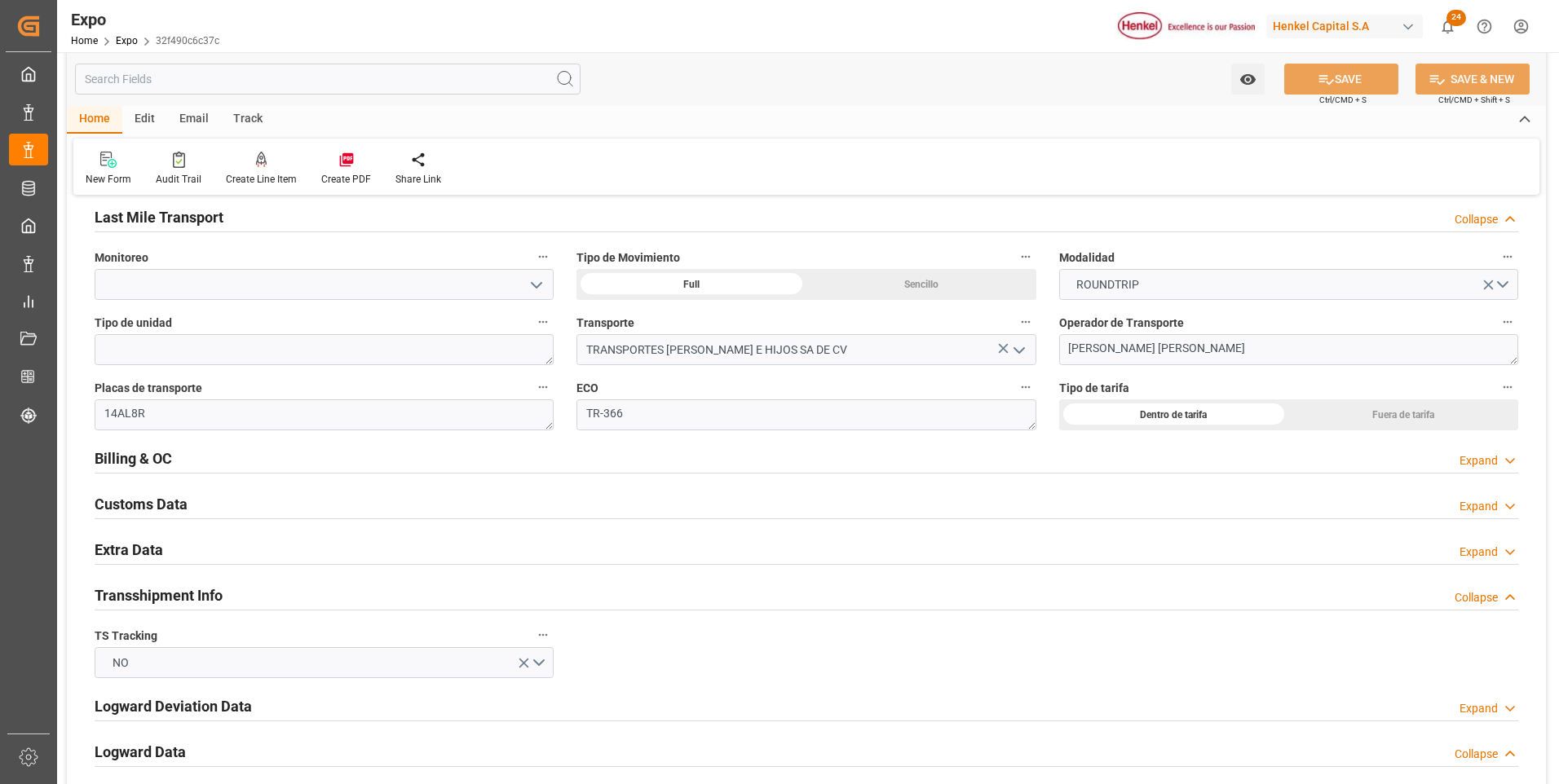
click at [1510, 463] on polyline at bounding box center [1510, 461] width 8 height 4
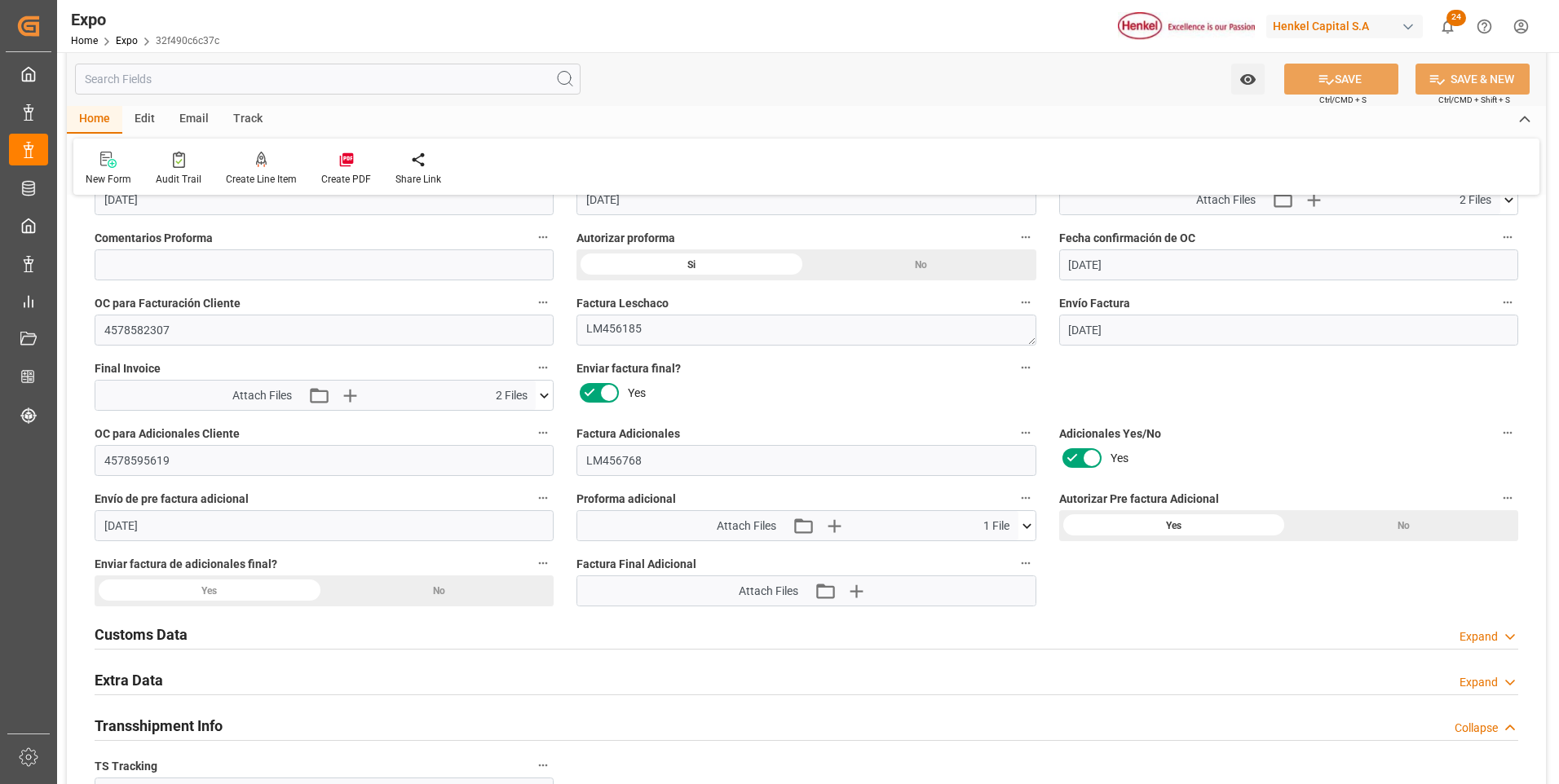
scroll to position [3015, 0]
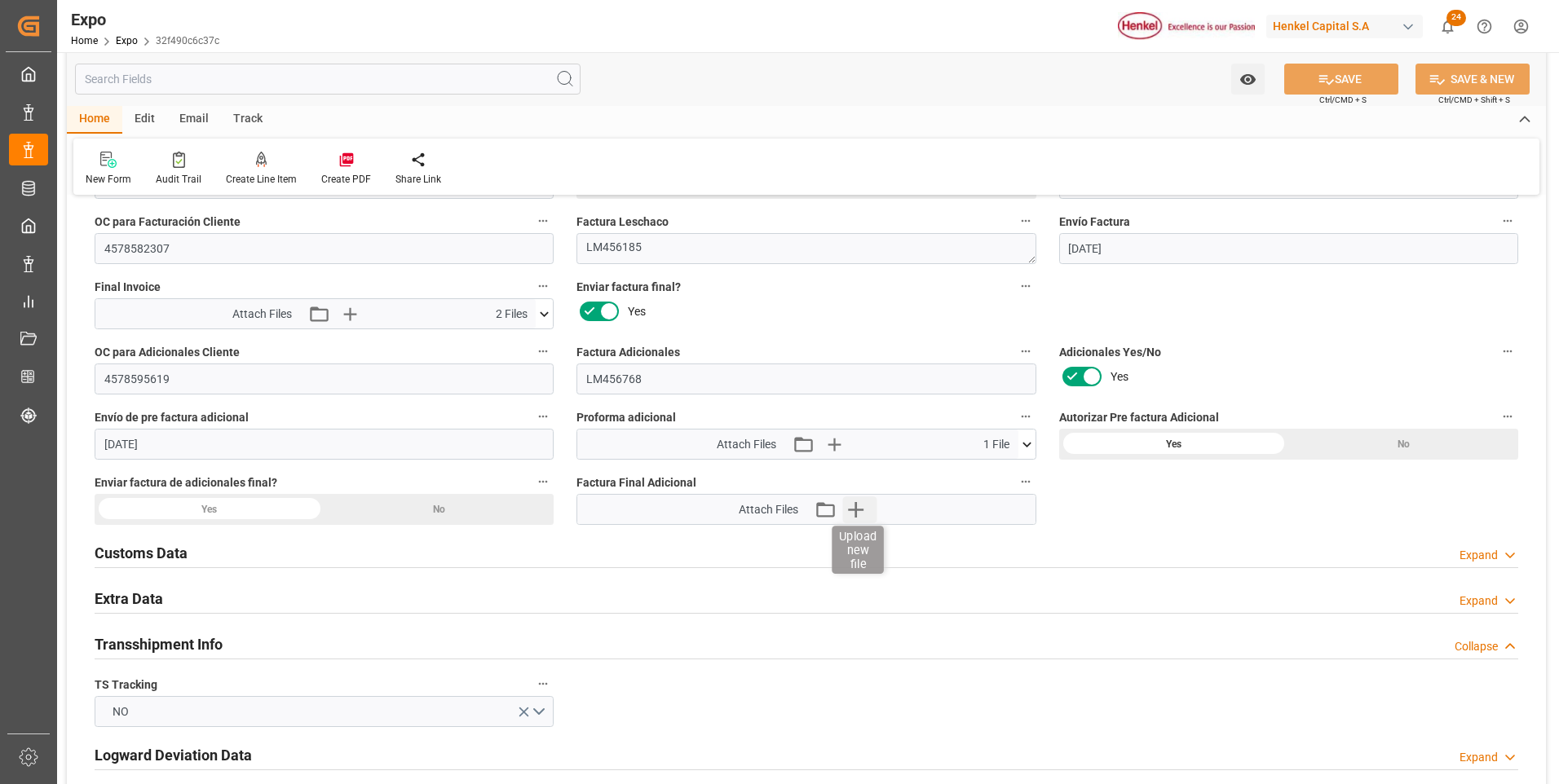
click at [859, 508] on icon "button" at bounding box center [855, 509] width 26 height 26
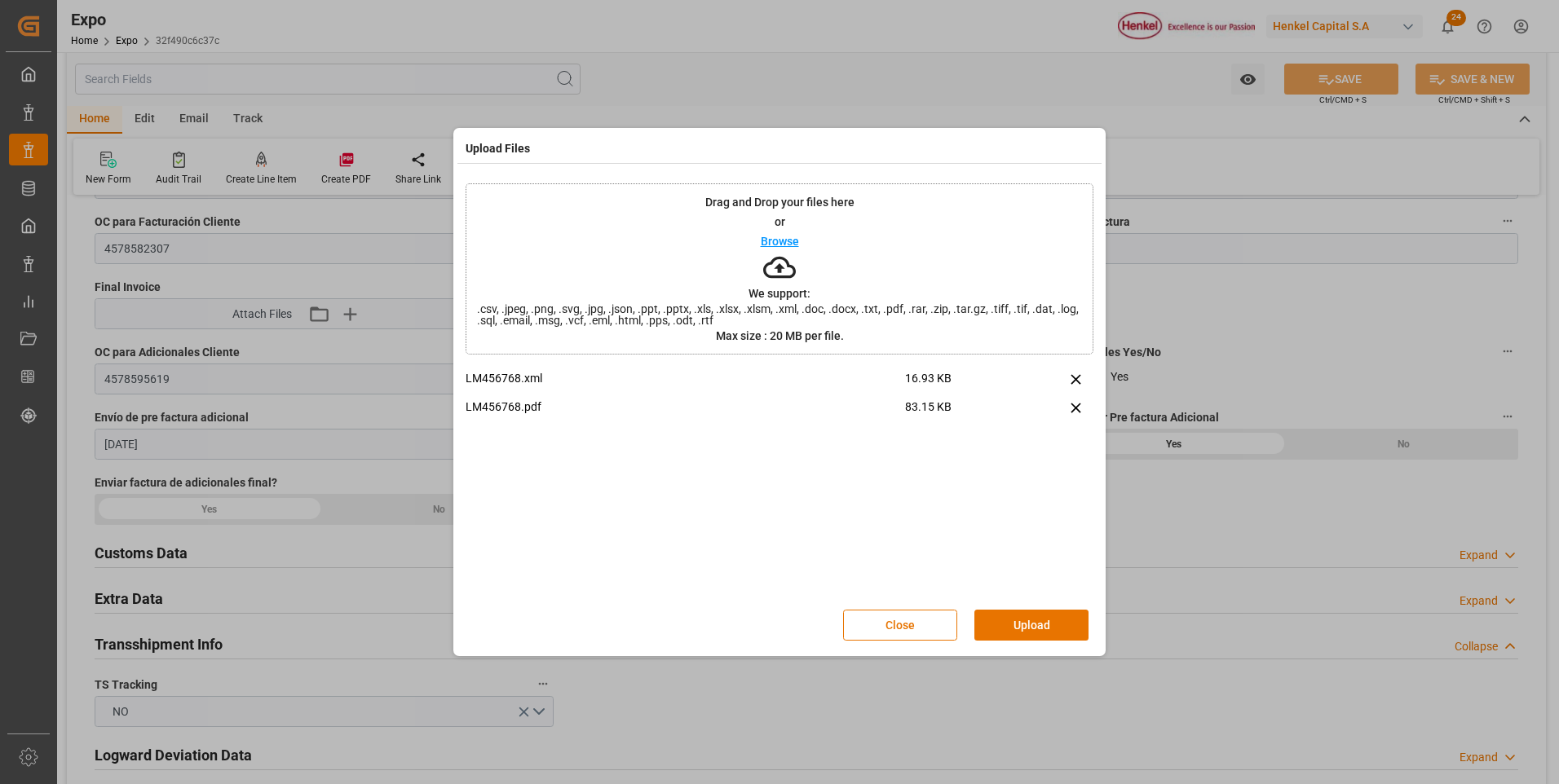
click at [1047, 634] on button "Upload" at bounding box center [1031, 625] width 114 height 31
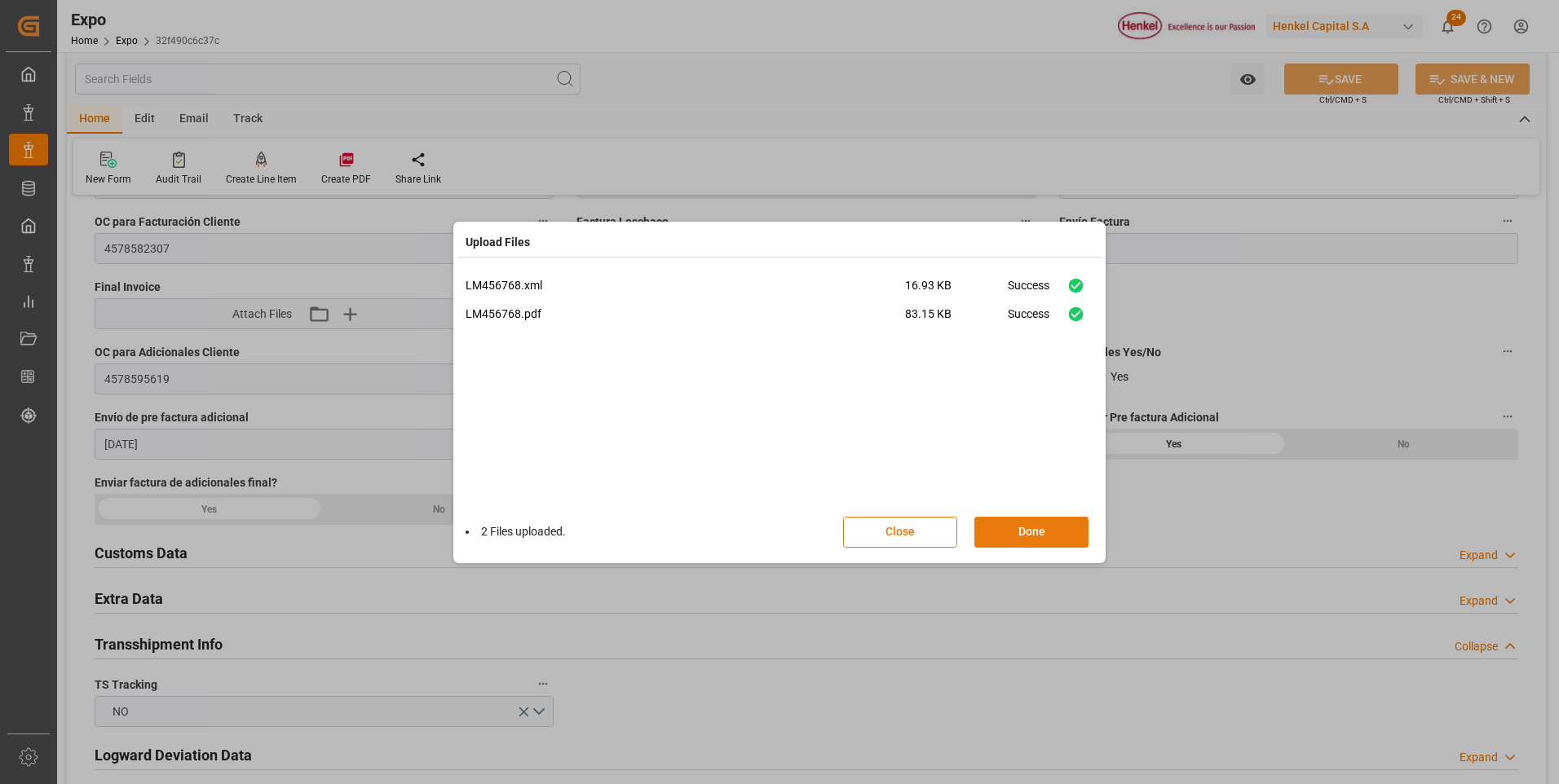
click at [1039, 534] on button "Done" at bounding box center [1031, 532] width 114 height 31
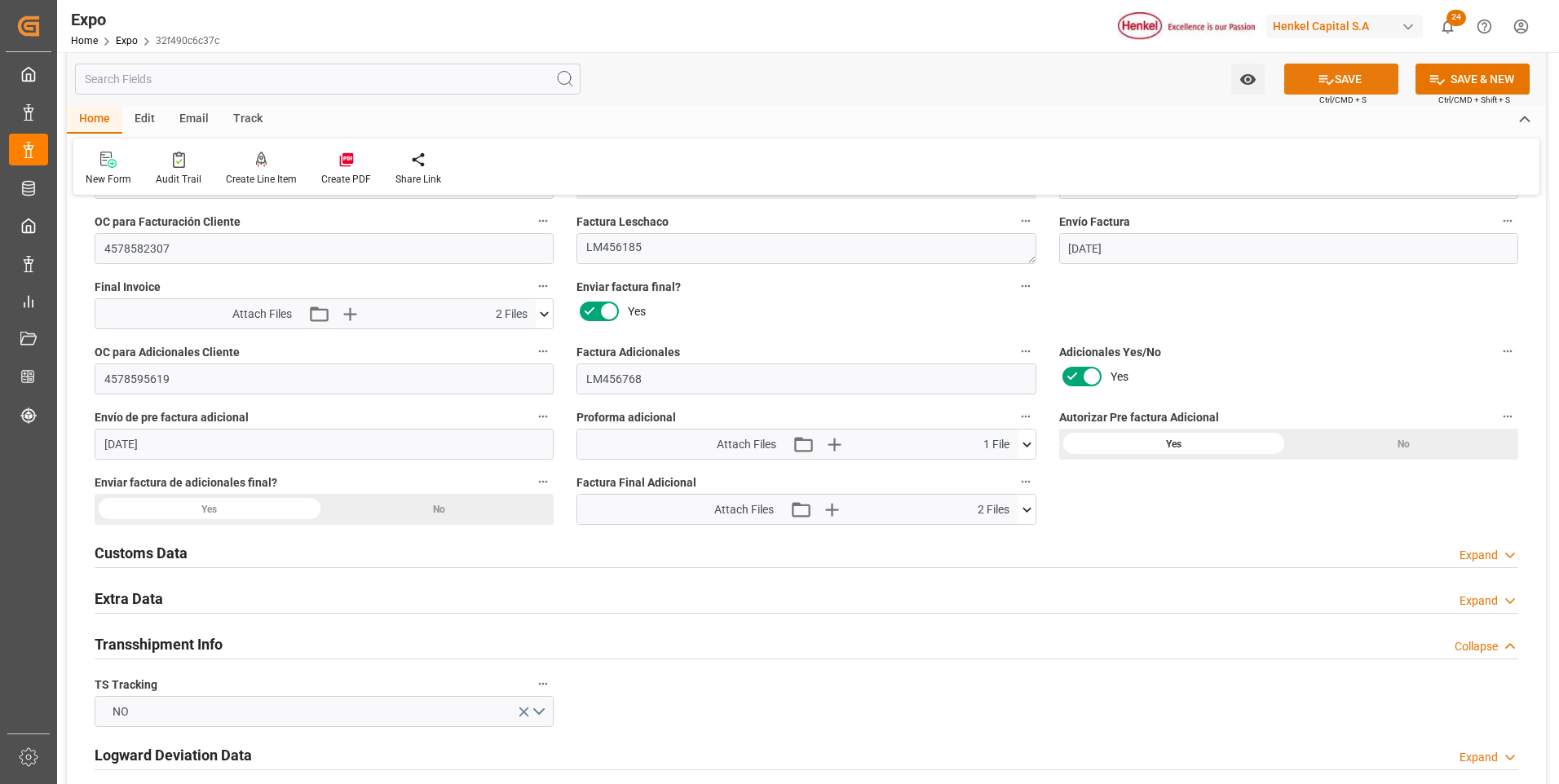
click at [1334, 87] on button "SAVE" at bounding box center [1341, 79] width 114 height 31
click at [208, 512] on div "Yes" at bounding box center [209, 510] width 229 height 31
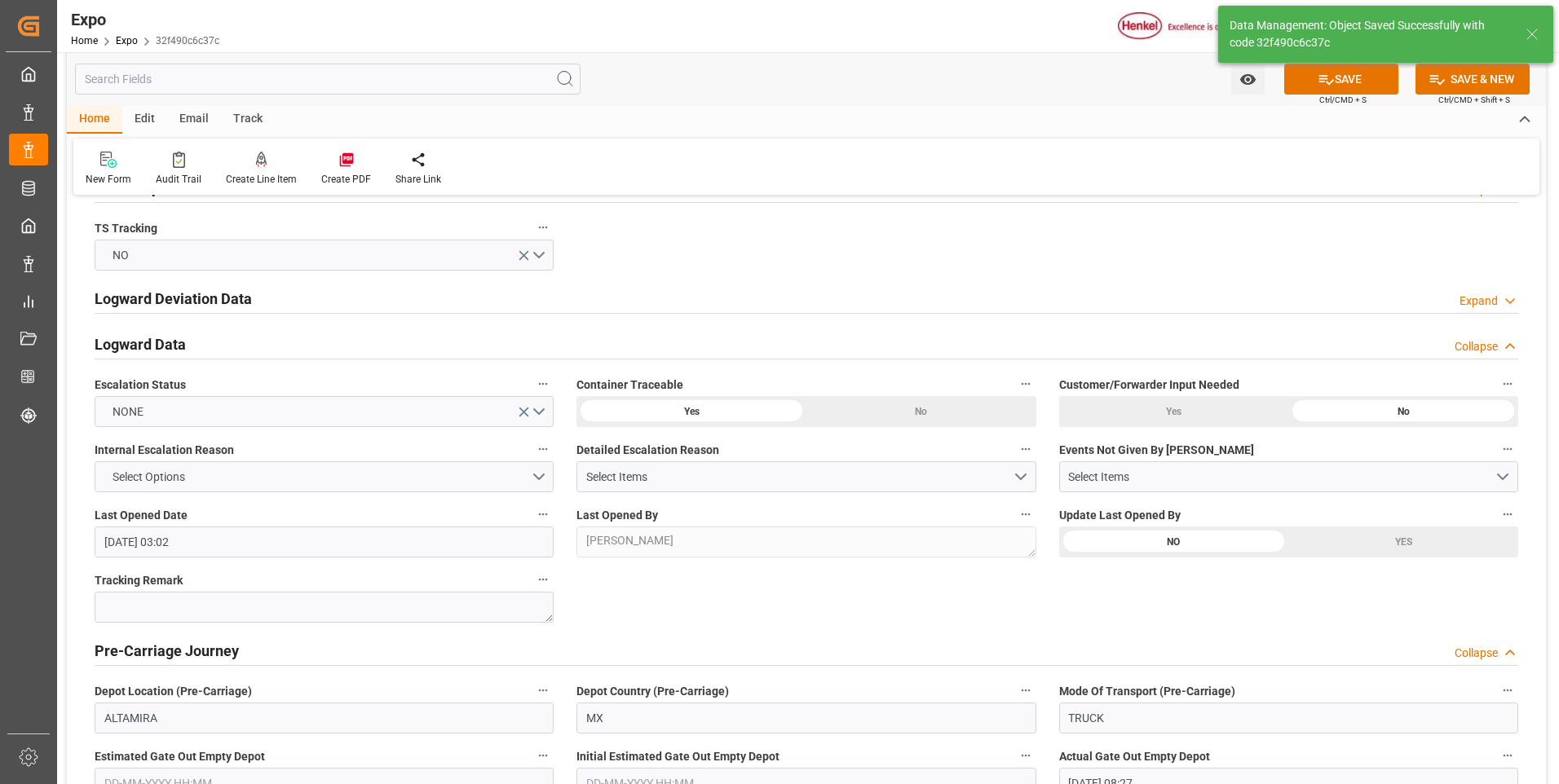
type input "[DATE] 03:04"
